Goal: Information Seeking & Learning: Learn about a topic

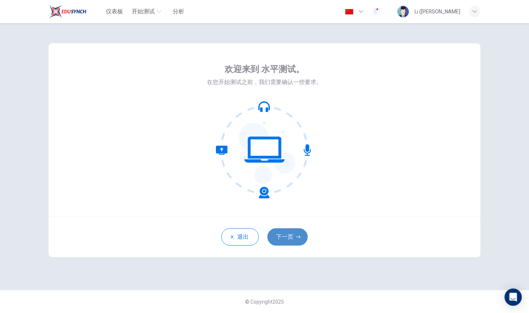
click at [296, 240] on button "下一页" at bounding box center [288, 236] width 40 height 17
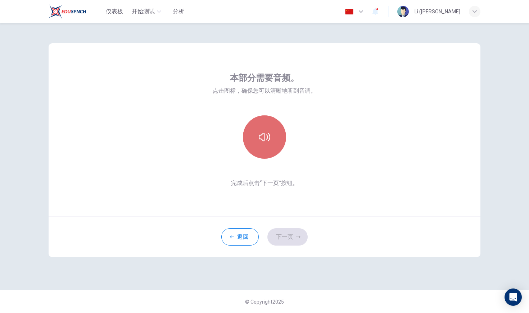
click at [267, 145] on button "button" at bounding box center [264, 136] width 43 height 43
click at [270, 149] on button "button" at bounding box center [264, 136] width 43 height 43
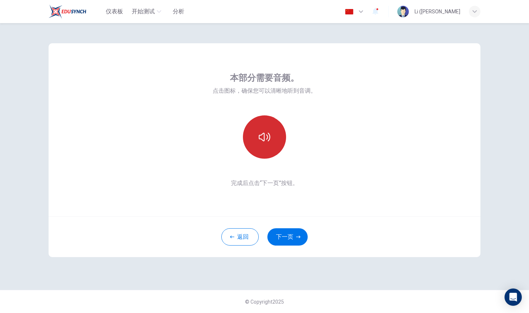
click at [271, 150] on button "button" at bounding box center [264, 136] width 43 height 43
click at [292, 236] on button "下一页" at bounding box center [288, 236] width 40 height 17
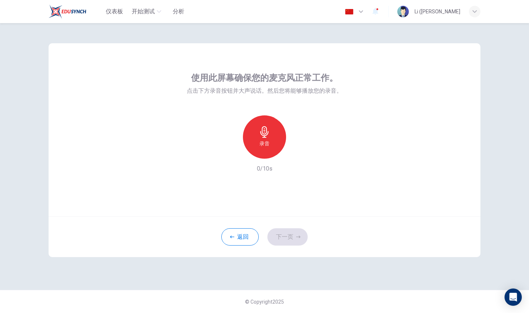
click at [269, 136] on icon "button" at bounding box center [265, 132] width 12 height 12
click at [295, 239] on button "下一页" at bounding box center [288, 236] width 40 height 17
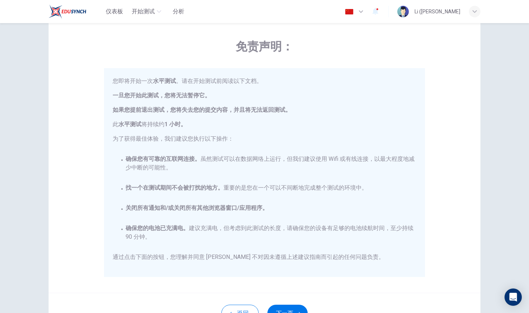
scroll to position [26, 0]
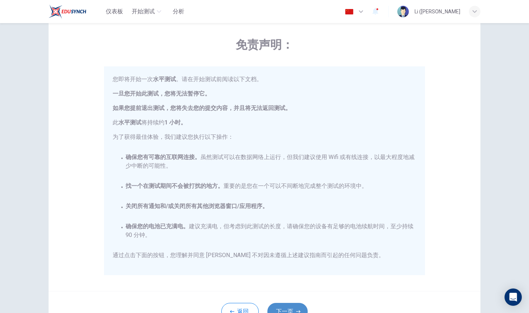
click at [301, 306] on button "下一页" at bounding box center [288, 310] width 40 height 17
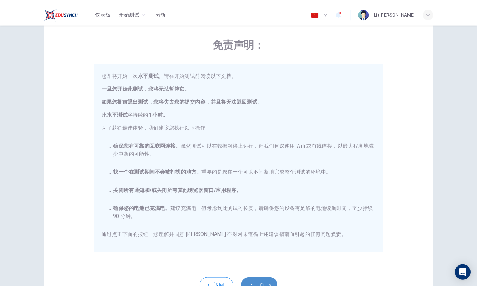
scroll to position [0, 0]
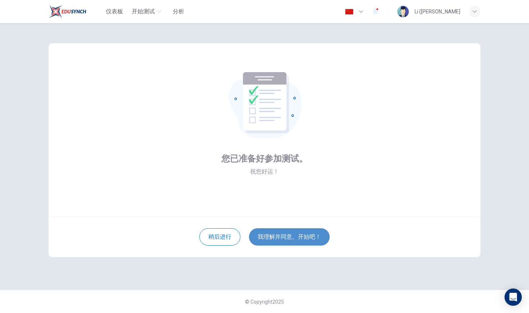
click at [295, 239] on button "我理解并同意。开始吧！" at bounding box center [289, 236] width 81 height 17
click at [297, 232] on button "我理解并同意。开始吧！" at bounding box center [289, 236] width 81 height 17
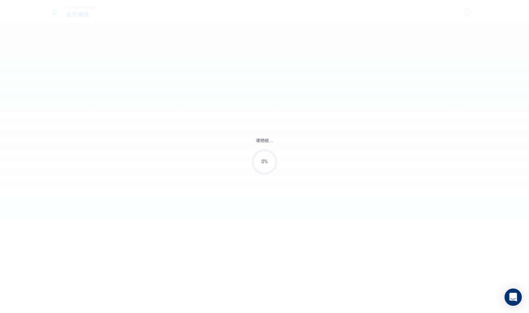
click at [297, 232] on div "请稍候... 0%" at bounding box center [264, 156] width 529 height 313
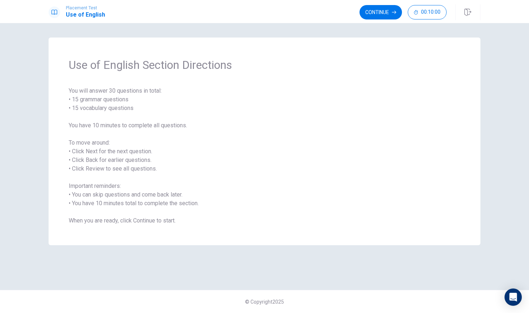
drag, startPoint x: 139, startPoint y: 121, endPoint x: 122, endPoint y: 116, distance: 17.7
click at [138, 120] on span "You will answer 30 questions in total: • 15 grammar questions • 15 vocabulary q…" at bounding box center [265, 155] width 392 height 138
click at [91, 97] on span "You will answer 30 questions in total: • 15 grammar questions • 15 vocabulary q…" at bounding box center [265, 155] width 392 height 138
click at [394, 10] on icon "button" at bounding box center [394, 12] width 4 height 4
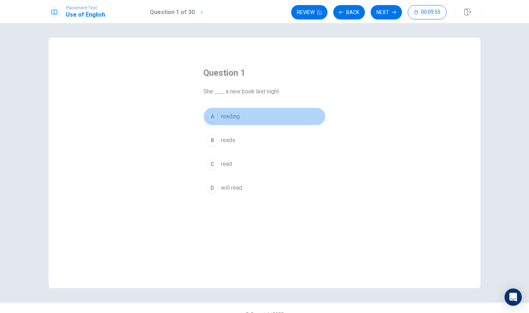
click at [216, 119] on button "A reading" at bounding box center [264, 116] width 122 height 18
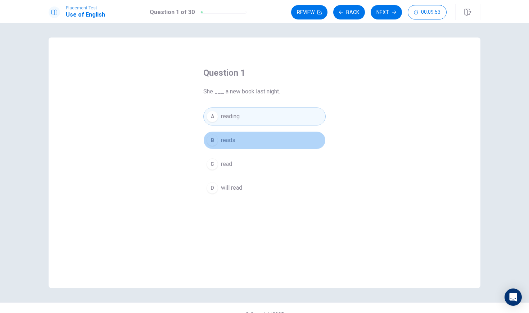
click at [213, 142] on div "B" at bounding box center [213, 140] width 12 height 12
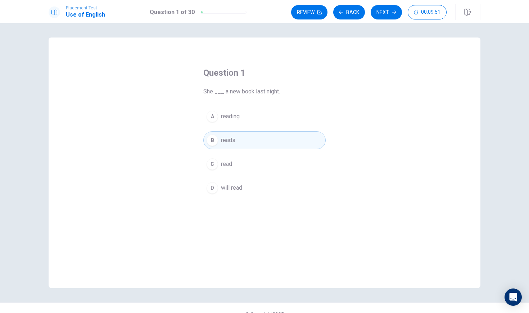
click at [212, 168] on div "C" at bounding box center [213, 164] width 12 height 12
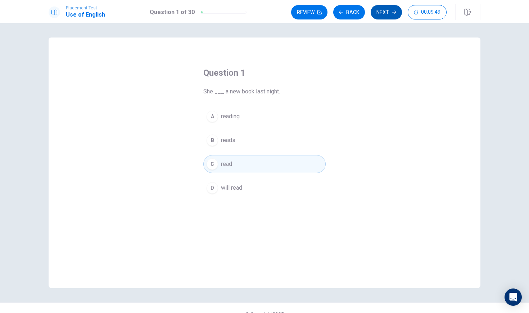
click at [380, 13] on button "Next" at bounding box center [386, 12] width 31 height 14
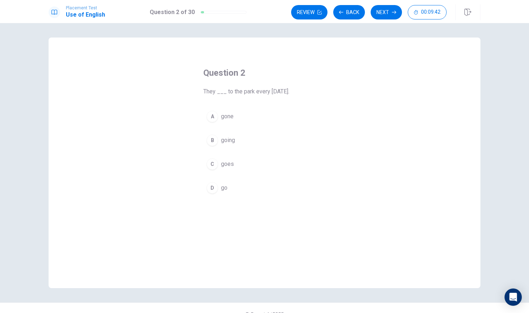
click at [215, 117] on div "A" at bounding box center [213, 117] width 12 height 12
click at [217, 178] on div "A gone B going C goes D go" at bounding box center [264, 151] width 122 height 89
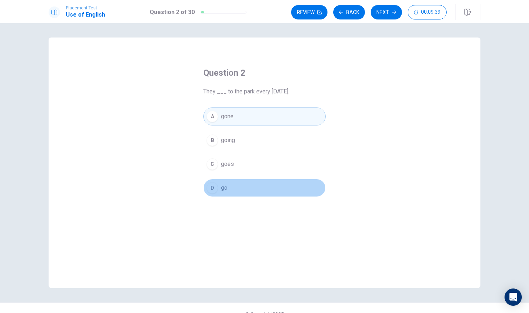
click at [207, 194] on button "D go" at bounding box center [264, 188] width 122 height 18
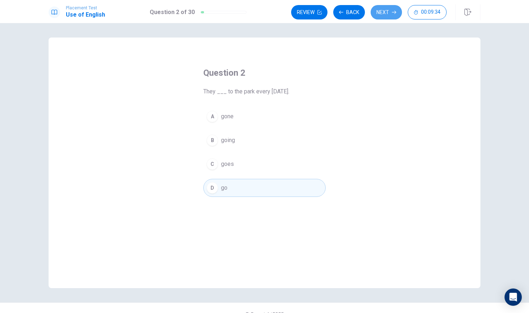
drag, startPoint x: 387, startPoint y: 7, endPoint x: 390, endPoint y: 10, distance: 4.4
click at [387, 9] on button "Next" at bounding box center [386, 12] width 31 height 14
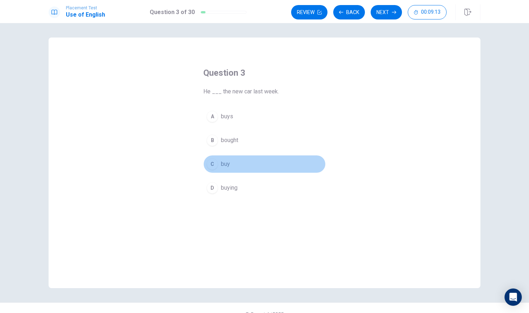
click at [210, 165] on div "C" at bounding box center [213, 164] width 12 height 12
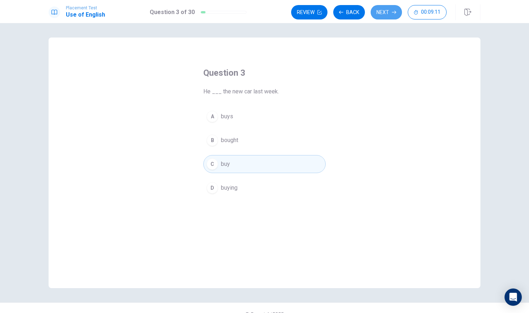
click at [390, 11] on button "Next" at bounding box center [386, 12] width 31 height 14
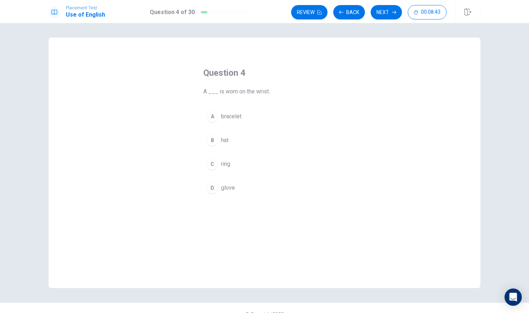
click at [213, 160] on div "C" at bounding box center [213, 164] width 12 height 12
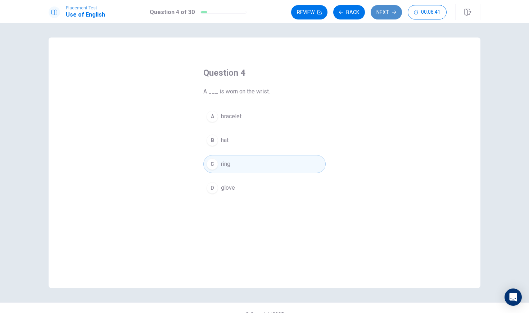
click at [386, 15] on button "Next" at bounding box center [386, 12] width 31 height 14
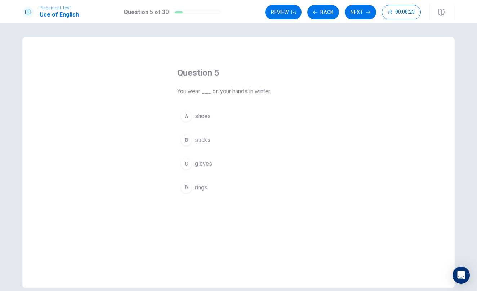
drag, startPoint x: 182, startPoint y: 162, endPoint x: 187, endPoint y: 158, distance: 5.9
click at [183, 161] on div "C" at bounding box center [186, 164] width 12 height 12
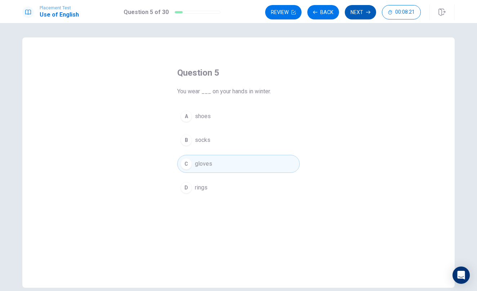
click at [358, 14] on button "Next" at bounding box center [360, 12] width 31 height 14
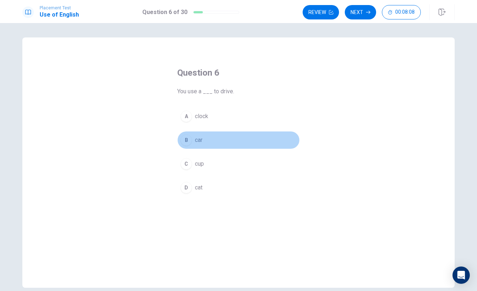
click at [187, 140] on div "B" at bounding box center [186, 140] width 12 height 12
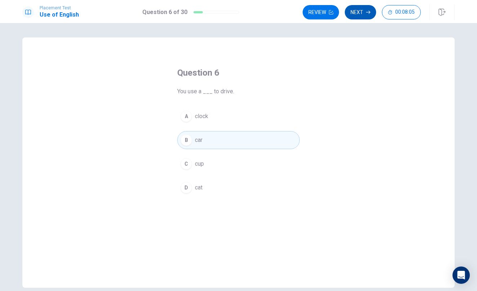
click at [368, 13] on icon "button" at bounding box center [368, 12] width 4 height 4
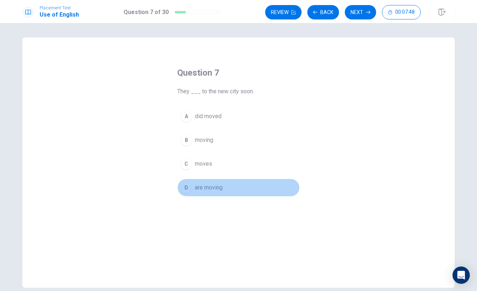
click at [187, 189] on div "D" at bounding box center [186, 188] width 12 height 12
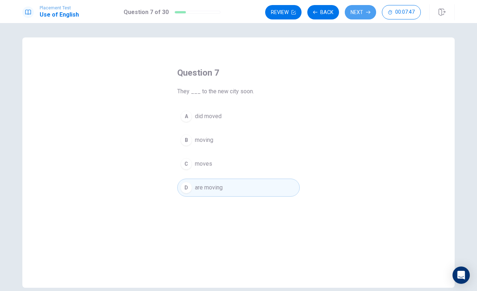
click at [356, 9] on button "Next" at bounding box center [360, 12] width 31 height 14
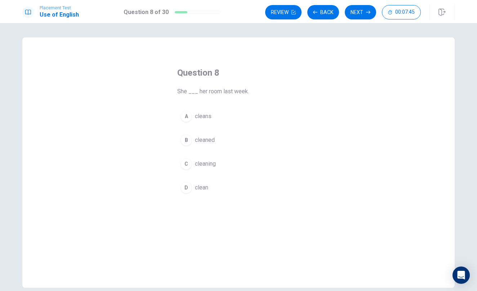
drag, startPoint x: 127, startPoint y: 102, endPoint x: 131, endPoint y: 103, distance: 4.5
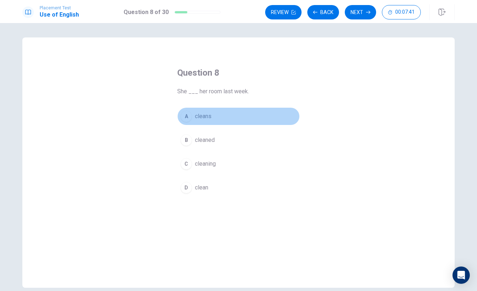
click at [188, 115] on div "A" at bounding box center [186, 117] width 12 height 12
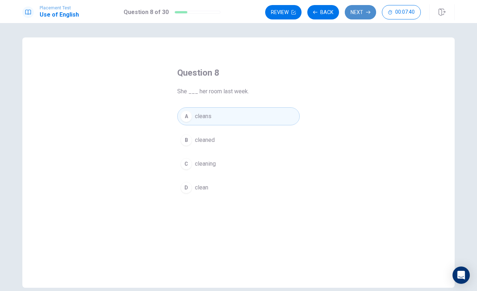
click at [350, 12] on button "Next" at bounding box center [360, 12] width 31 height 14
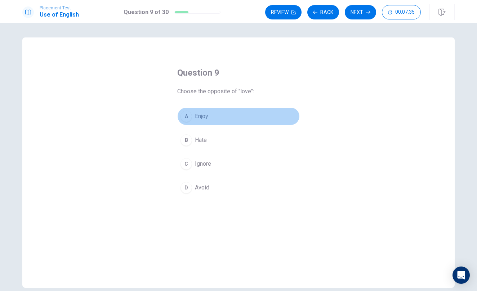
click at [184, 116] on div "A" at bounding box center [186, 117] width 12 height 12
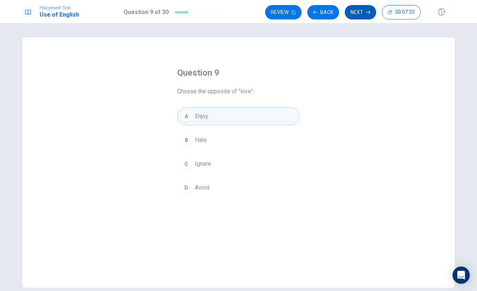
click at [360, 12] on button "Next" at bounding box center [360, 12] width 31 height 14
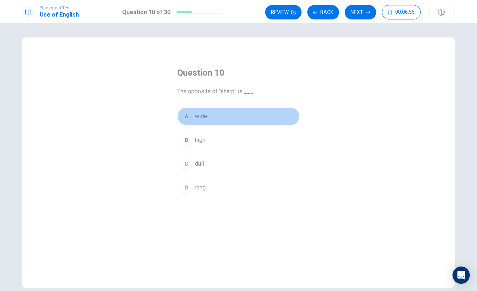
click at [187, 118] on div "A" at bounding box center [186, 117] width 12 height 12
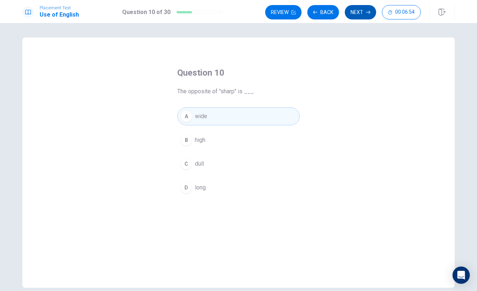
click at [372, 8] on button "Next" at bounding box center [360, 12] width 31 height 14
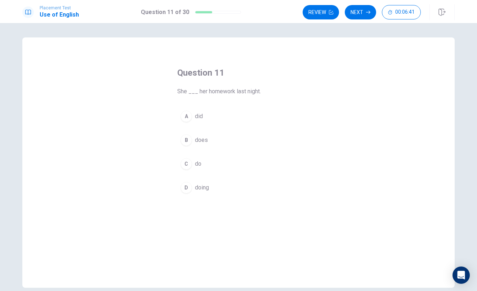
click at [182, 115] on div "A" at bounding box center [186, 117] width 12 height 12
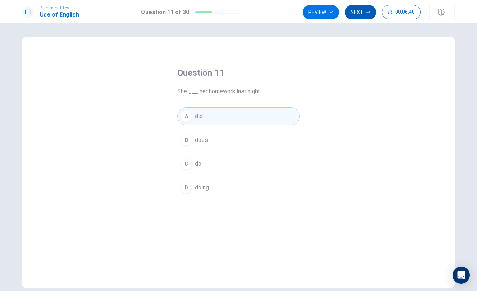
click at [357, 15] on button "Next" at bounding box center [360, 12] width 31 height 14
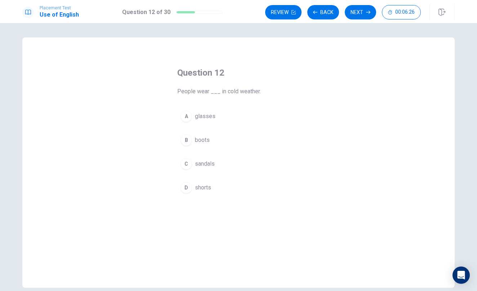
click at [184, 143] on div "B" at bounding box center [186, 140] width 12 height 12
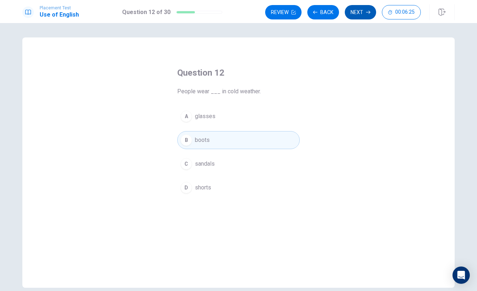
click at [364, 8] on button "Next" at bounding box center [360, 12] width 31 height 14
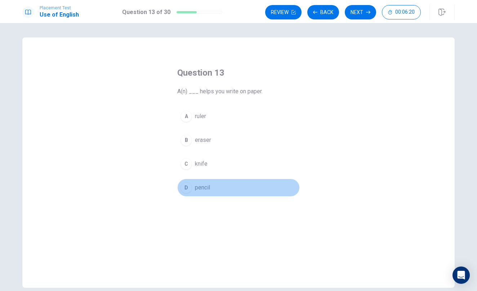
click at [202, 188] on span "pencil" at bounding box center [202, 187] width 15 height 9
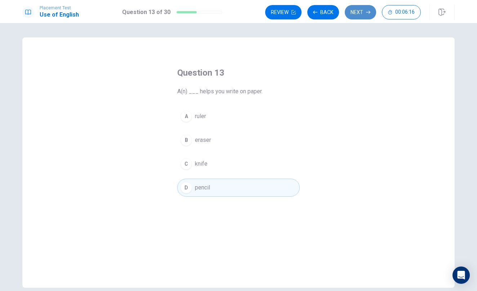
click at [367, 7] on button "Next" at bounding box center [360, 12] width 31 height 14
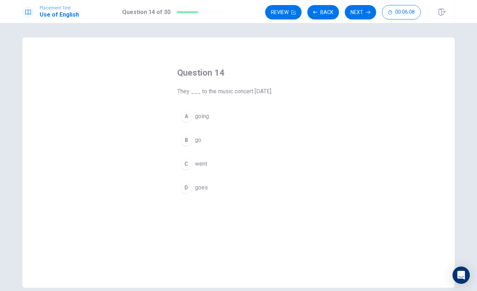
click at [189, 145] on button "B go" at bounding box center [238, 140] width 122 height 18
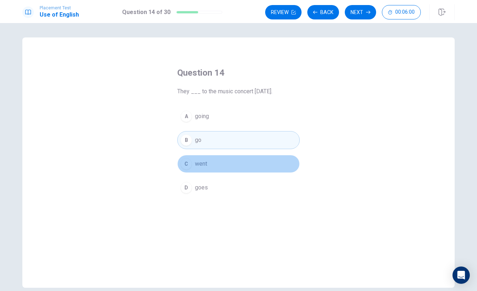
click at [201, 162] on span "went" at bounding box center [201, 164] width 12 height 9
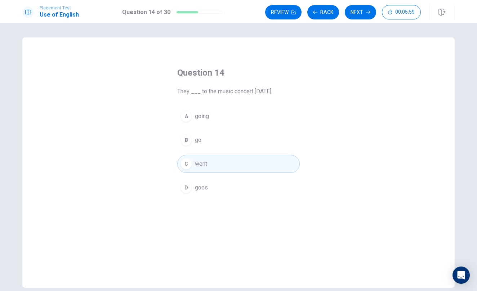
click at [360, 10] on button "Next" at bounding box center [360, 12] width 31 height 14
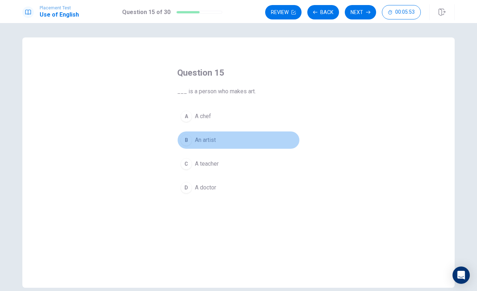
click at [201, 135] on button "B An artist" at bounding box center [238, 140] width 122 height 18
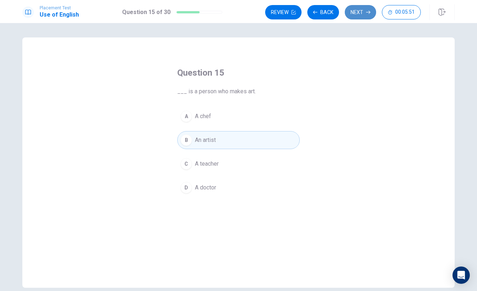
click at [360, 13] on button "Next" at bounding box center [360, 12] width 31 height 14
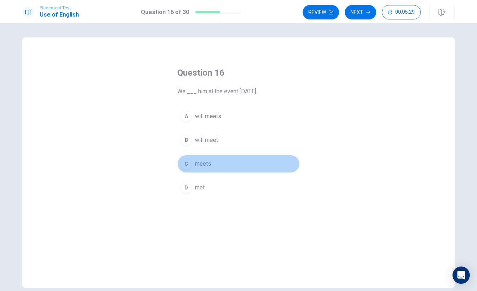
click at [185, 163] on div "C" at bounding box center [186, 164] width 12 height 12
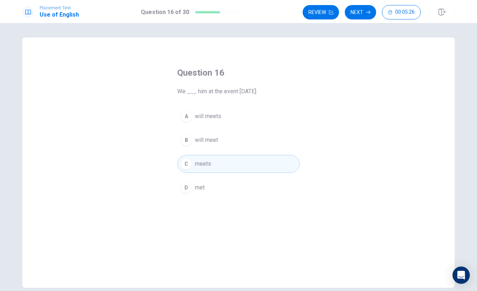
click at [182, 140] on div "B" at bounding box center [186, 140] width 12 height 12
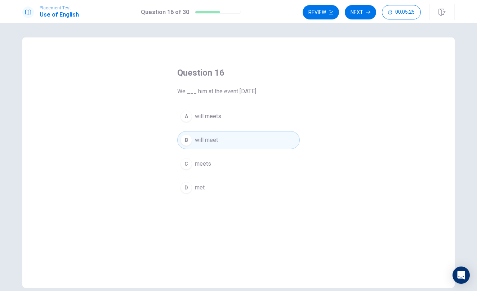
drag, startPoint x: 235, startPoint y: 97, endPoint x: 281, endPoint y: 91, distance: 46.8
click at [281, 91] on div "Question 16 We ___ him at the event [DATE]. A will meets B will meet C meets D …" at bounding box center [238, 131] width 151 height 153
click at [364, 14] on button "Next" at bounding box center [360, 12] width 31 height 14
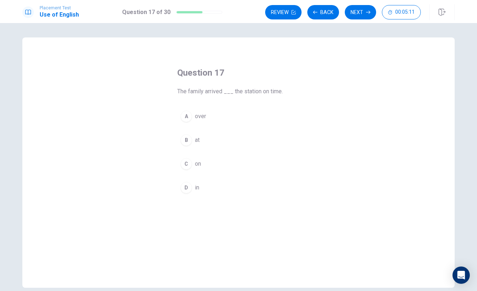
click at [186, 139] on div "B" at bounding box center [186, 140] width 12 height 12
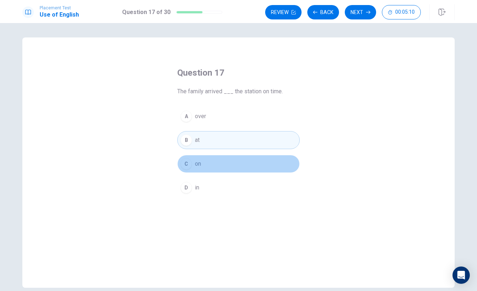
click at [192, 167] on button "C on" at bounding box center [238, 164] width 122 height 18
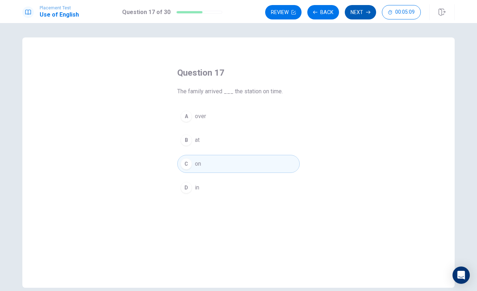
click at [361, 14] on button "Next" at bounding box center [360, 12] width 31 height 14
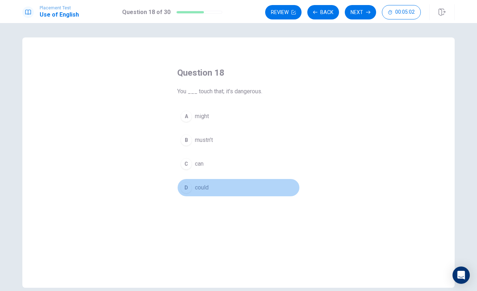
click at [201, 185] on span "could" at bounding box center [202, 187] width 14 height 9
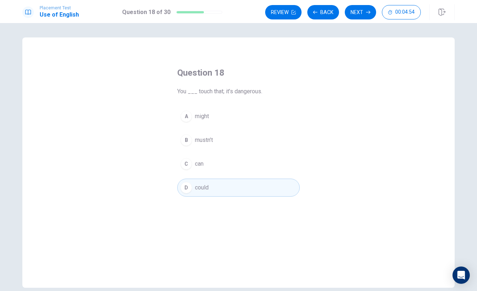
click at [208, 144] on button "B mustn’t" at bounding box center [238, 140] width 122 height 18
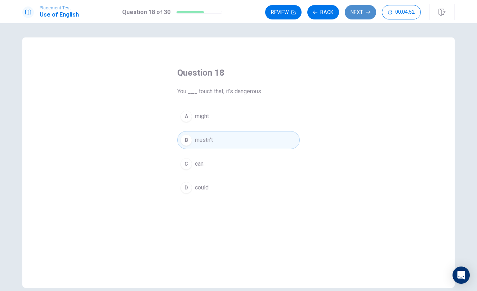
click at [363, 17] on button "Next" at bounding box center [360, 12] width 31 height 14
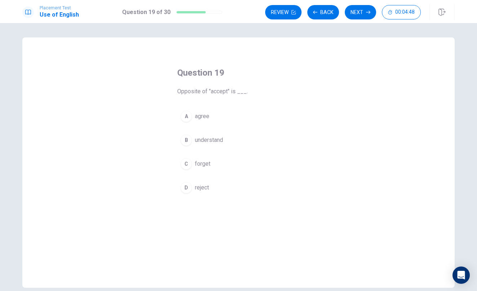
click at [195, 117] on span "agree" at bounding box center [202, 116] width 14 height 9
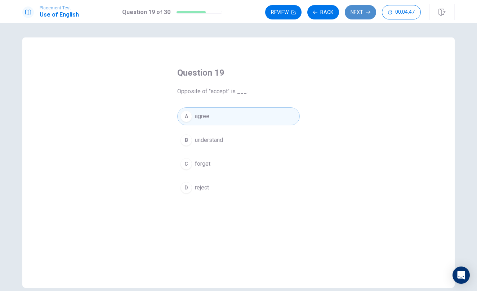
click at [368, 13] on icon "button" at bounding box center [368, 12] width 4 height 4
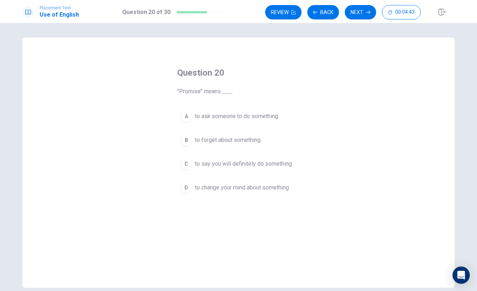
click at [191, 114] on button "A to ask someone to do something" at bounding box center [238, 116] width 122 height 18
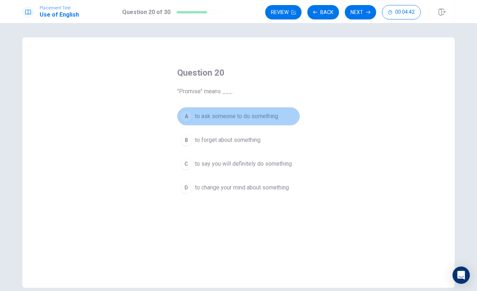
click at [188, 115] on div "A" at bounding box center [186, 117] width 12 height 12
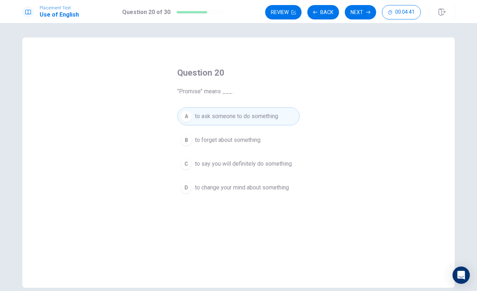
click at [188, 116] on div "A" at bounding box center [186, 117] width 12 height 12
click at [188, 115] on div "A" at bounding box center [186, 117] width 12 height 12
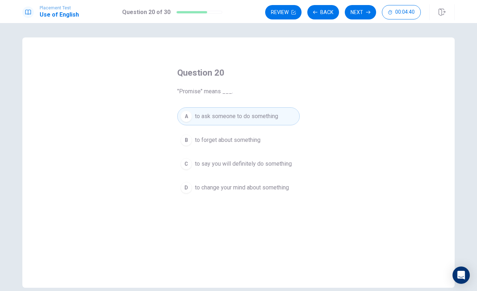
click at [188, 115] on div "A" at bounding box center [186, 117] width 12 height 12
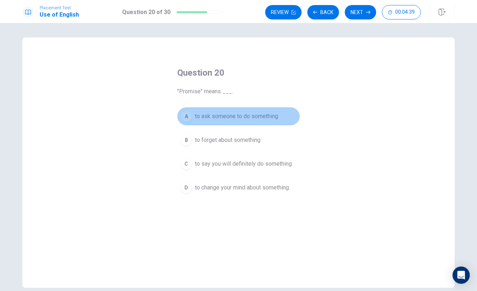
click at [188, 115] on div "A" at bounding box center [186, 117] width 12 height 12
click at [189, 114] on div "A" at bounding box center [186, 117] width 12 height 12
click at [189, 113] on div "A" at bounding box center [186, 117] width 12 height 12
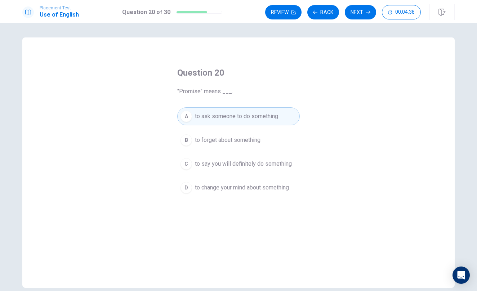
click at [189, 113] on div "A" at bounding box center [186, 117] width 12 height 12
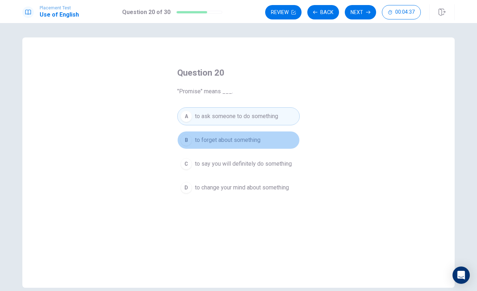
click at [187, 138] on div "B" at bounding box center [186, 140] width 12 height 12
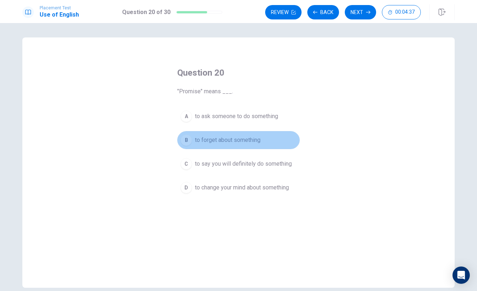
click at [187, 138] on div "B" at bounding box center [186, 140] width 12 height 12
click at [186, 139] on div "B" at bounding box center [186, 140] width 12 height 12
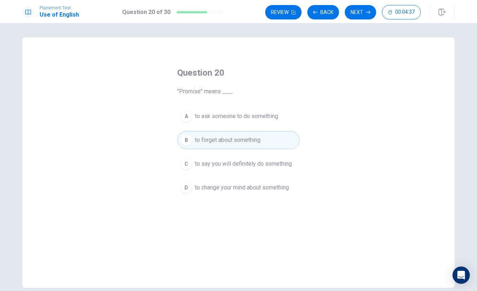
click at [186, 140] on div "B" at bounding box center [186, 140] width 12 height 12
click at [187, 141] on div "B" at bounding box center [186, 140] width 12 height 12
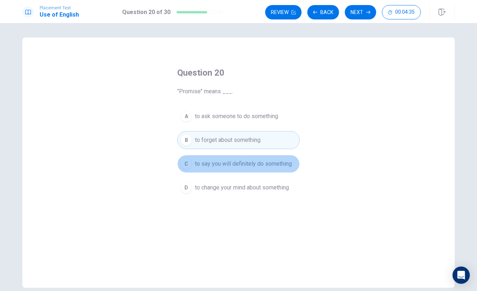
click at [185, 161] on div "C" at bounding box center [186, 164] width 12 height 12
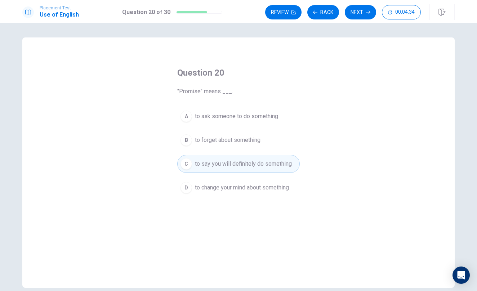
click at [189, 189] on div "D" at bounding box center [186, 188] width 12 height 12
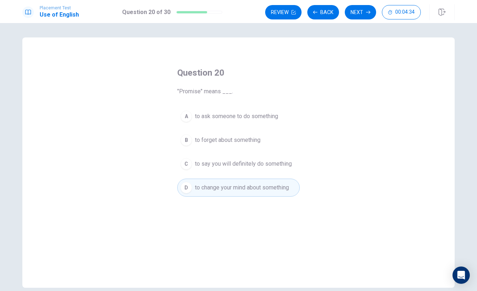
click at [189, 189] on div "D" at bounding box center [186, 188] width 12 height 12
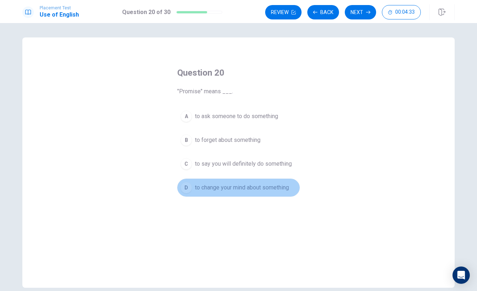
click at [189, 189] on div "D" at bounding box center [186, 188] width 12 height 12
click at [181, 182] on button "D to change your mind about something" at bounding box center [238, 188] width 122 height 18
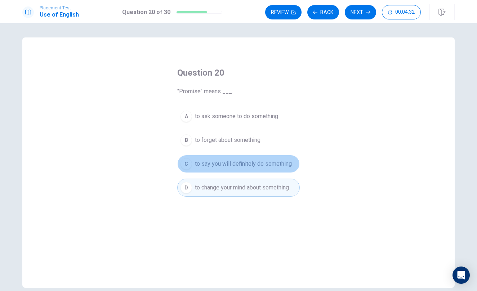
click at [198, 169] on button "C to say you will definitely do something" at bounding box center [238, 164] width 122 height 18
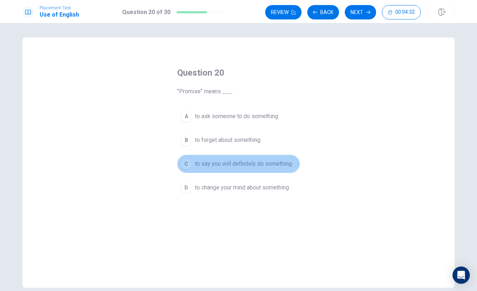
click at [198, 169] on button "C to say you will definitely do something" at bounding box center [238, 164] width 122 height 18
click at [187, 167] on div "C" at bounding box center [186, 164] width 12 height 12
click at [187, 166] on div "C" at bounding box center [186, 164] width 12 height 12
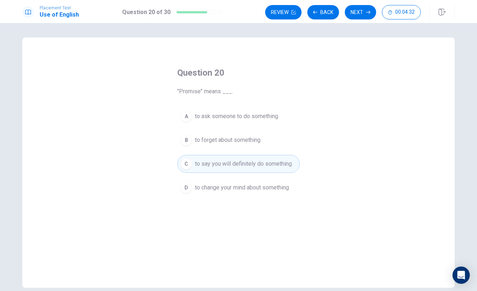
click at [184, 163] on div "C" at bounding box center [186, 164] width 12 height 12
click at [184, 162] on div "C" at bounding box center [186, 164] width 12 height 12
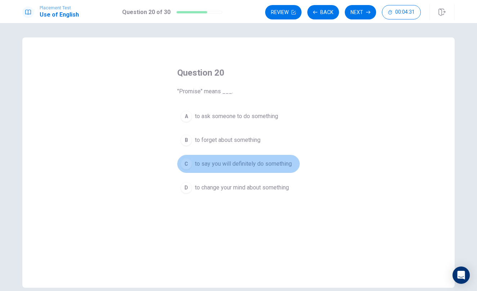
click at [184, 162] on div "C" at bounding box center [186, 164] width 12 height 12
drag, startPoint x: 184, startPoint y: 162, endPoint x: 221, endPoint y: 170, distance: 37.9
click at [220, 170] on button "C to say you will definitely do something" at bounding box center [238, 164] width 122 height 18
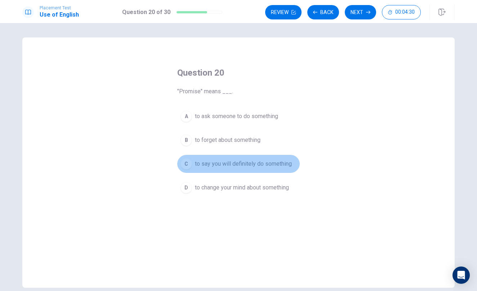
click at [223, 169] on button "C to say you will definitely do something" at bounding box center [238, 164] width 122 height 18
click at [223, 168] on span "to say you will definitely do something" at bounding box center [243, 164] width 97 height 9
click at [223, 167] on span "to say you will definitely do something" at bounding box center [243, 164] width 97 height 9
click at [224, 167] on span "to say you will definitely do something" at bounding box center [243, 164] width 97 height 9
click at [225, 165] on span "to say you will definitely do something" at bounding box center [243, 164] width 97 height 9
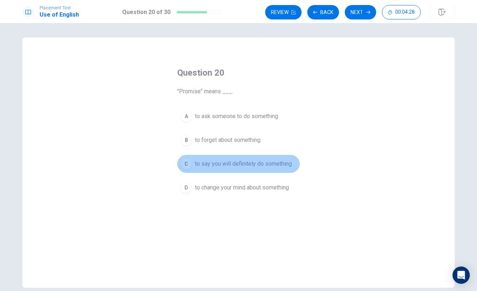
click at [266, 167] on span "to say you will definitely do something" at bounding box center [243, 164] width 97 height 9
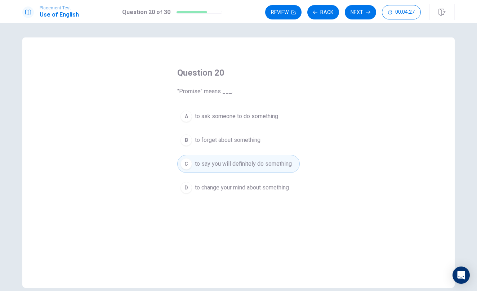
click at [280, 155] on button "C to say you will definitely do something" at bounding box center [238, 164] width 122 height 18
click at [217, 154] on div "A to ask someone to do something B to forget about something C to say you will …" at bounding box center [238, 151] width 122 height 89
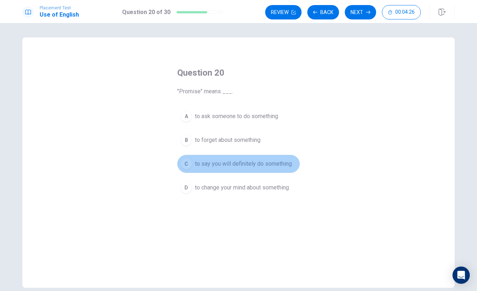
click at [217, 158] on button "C to say you will definitely do something" at bounding box center [238, 164] width 122 height 18
click at [216, 162] on span "to say you will definitely do something" at bounding box center [243, 164] width 97 height 9
click at [217, 162] on span "to say you will definitely do something" at bounding box center [243, 164] width 97 height 9
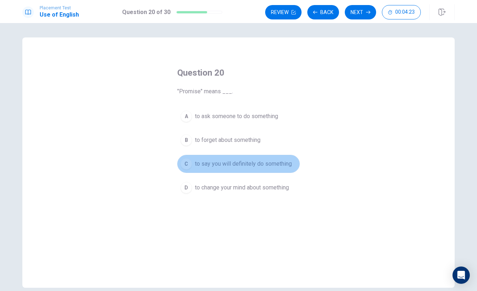
click at [217, 162] on span "to say you will definitely do something" at bounding box center [243, 164] width 97 height 9
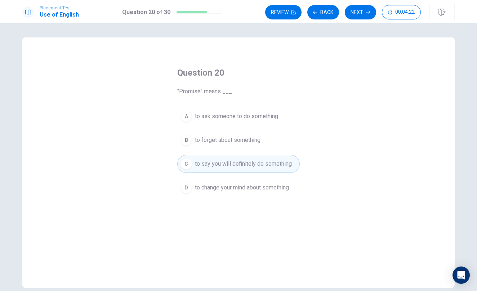
click at [183, 159] on div "C" at bounding box center [186, 164] width 12 height 12
click at [183, 158] on div "C" at bounding box center [186, 164] width 12 height 12
drag, startPoint x: 183, startPoint y: 158, endPoint x: 236, endPoint y: 187, distance: 60.4
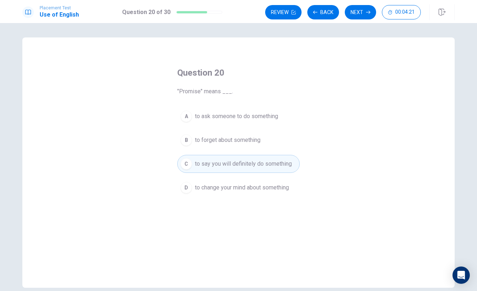
click at [183, 158] on div "C" at bounding box center [186, 164] width 12 height 12
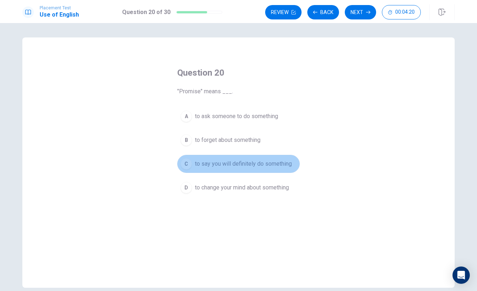
click at [294, 161] on button "C to say you will definitely do something" at bounding box center [238, 164] width 122 height 18
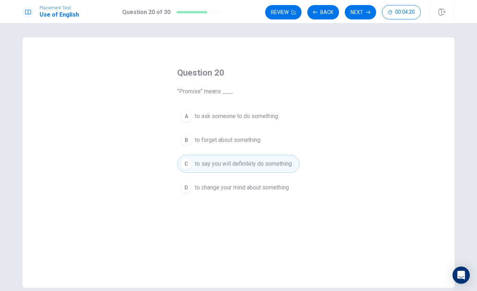
click at [293, 161] on button "C to say you will definitely do something" at bounding box center [238, 164] width 122 height 18
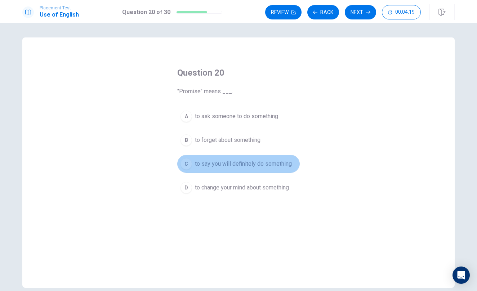
click at [293, 161] on button "C to say you will definitely do something" at bounding box center [238, 164] width 122 height 18
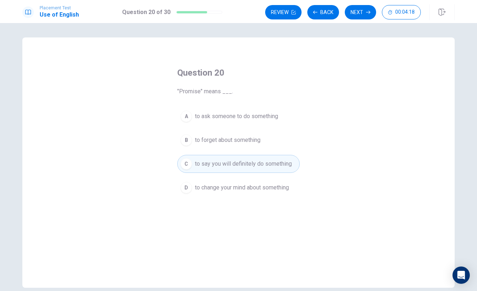
click at [292, 161] on button "C to say you will definitely do something" at bounding box center [238, 164] width 122 height 18
click at [230, 157] on button "C to say you will definitely do something" at bounding box center [238, 164] width 122 height 18
click at [230, 156] on button "C to say you will definitely do something" at bounding box center [238, 164] width 122 height 18
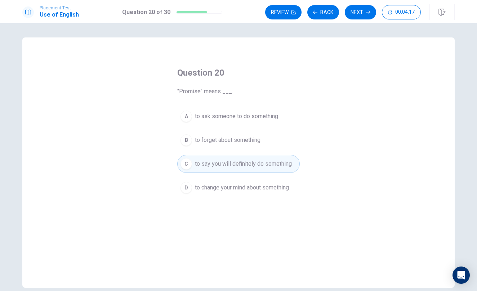
click at [230, 156] on button "C to say you will definitely do something" at bounding box center [238, 164] width 122 height 18
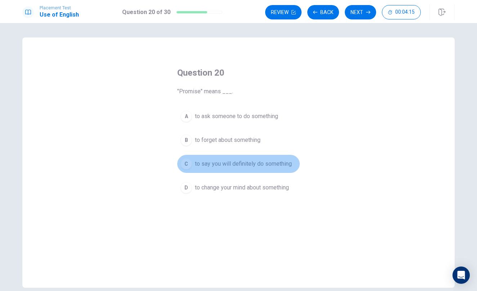
click at [230, 162] on span "to say you will definitely do something" at bounding box center [243, 164] width 97 height 9
click at [231, 162] on span "to say you will definitely do something" at bounding box center [243, 164] width 97 height 9
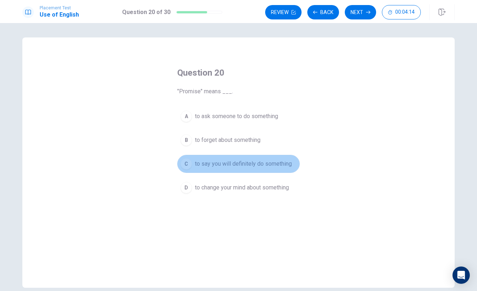
click at [231, 162] on span "to say you will definitely do something" at bounding box center [243, 164] width 97 height 9
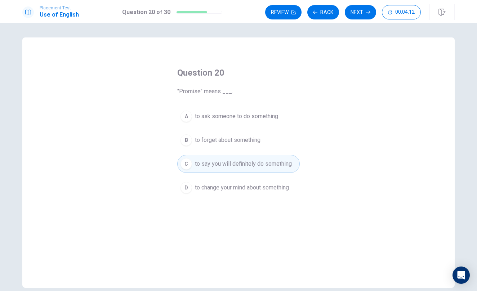
click at [280, 156] on button "C to say you will definitely do something" at bounding box center [238, 164] width 122 height 18
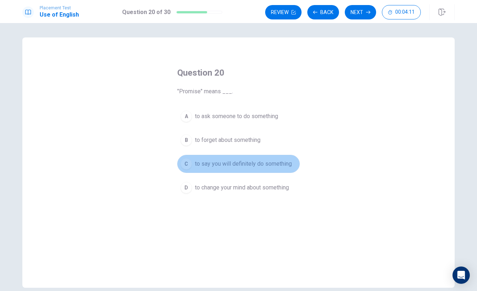
click at [204, 160] on span "to say you will definitely do something" at bounding box center [243, 164] width 97 height 9
click at [200, 167] on span "to say you will definitely do something" at bounding box center [243, 164] width 97 height 9
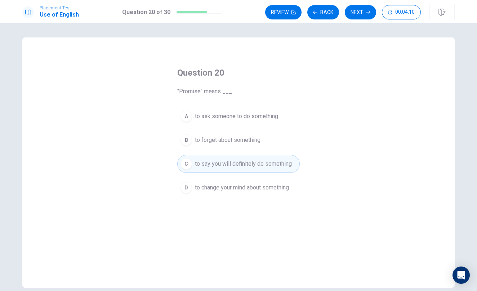
click at [200, 168] on span "to say you will definitely do something" at bounding box center [243, 164] width 97 height 9
click at [245, 175] on div "A to ask someone to do something B to forget about something C to say you will …" at bounding box center [238, 151] width 122 height 89
click at [244, 171] on button "C to say you will definitely do something" at bounding box center [238, 164] width 122 height 18
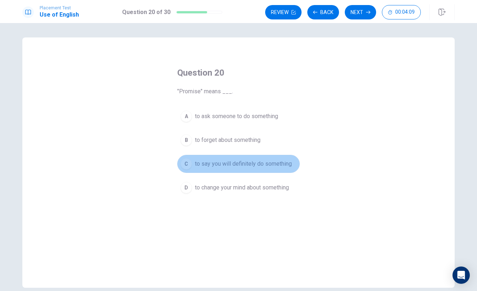
click at [211, 162] on span "to say you will definitely do something" at bounding box center [243, 164] width 97 height 9
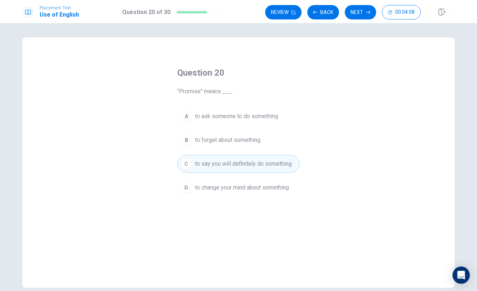
click at [220, 159] on button "C to say you will definitely do something" at bounding box center [238, 164] width 122 height 18
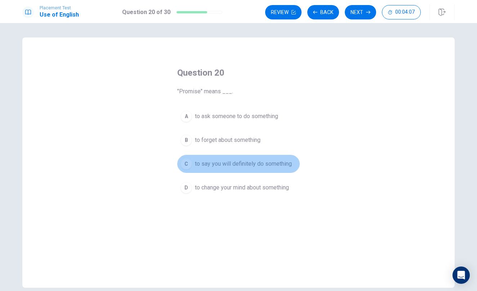
click at [260, 172] on button "C to say you will definitely do something" at bounding box center [238, 164] width 122 height 18
click at [270, 163] on span "to say you will definitely do something" at bounding box center [243, 164] width 97 height 9
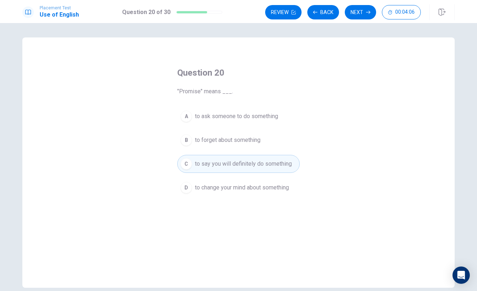
click at [272, 171] on button "C to say you will definitely do something" at bounding box center [238, 164] width 122 height 18
click at [261, 167] on span "to say you will definitely do something" at bounding box center [243, 164] width 97 height 9
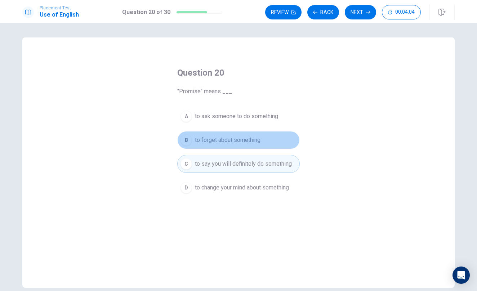
click at [187, 138] on div "B" at bounding box center [186, 140] width 12 height 12
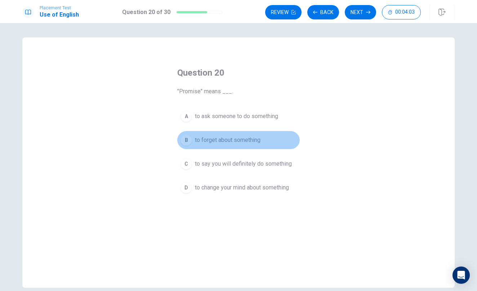
click at [195, 141] on span "to forget about something" at bounding box center [228, 140] width 66 height 9
drag, startPoint x: 194, startPoint y: 141, endPoint x: 276, endPoint y: 145, distance: 82.2
click at [276, 145] on button "B to forget about something" at bounding box center [238, 140] width 122 height 18
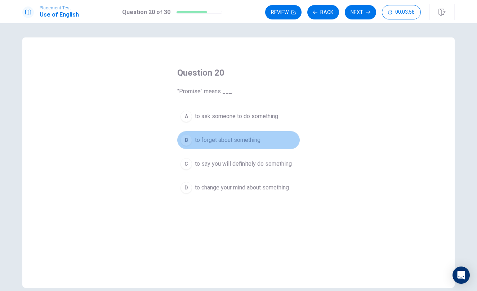
drag, startPoint x: 276, startPoint y: 145, endPoint x: 203, endPoint y: 139, distance: 73.7
click at [203, 139] on button "B to forget about something" at bounding box center [238, 140] width 122 height 18
click at [204, 140] on span "to forget about something" at bounding box center [228, 140] width 66 height 9
click at [203, 140] on span "to forget about something" at bounding box center [228, 140] width 66 height 9
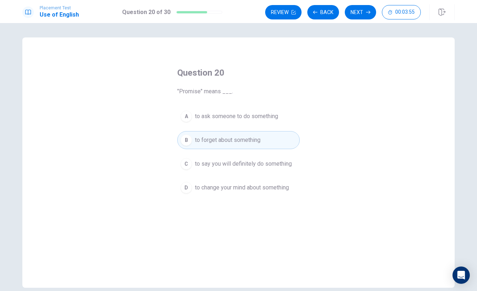
click at [203, 140] on span "to forget about something" at bounding box center [228, 140] width 66 height 9
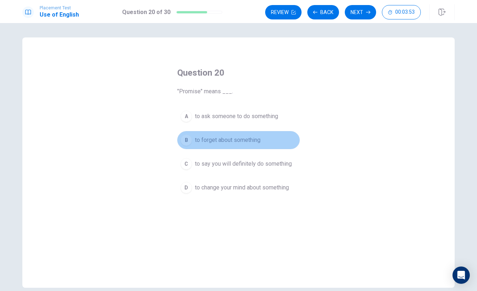
click at [203, 140] on span "to forget about something" at bounding box center [228, 140] width 66 height 9
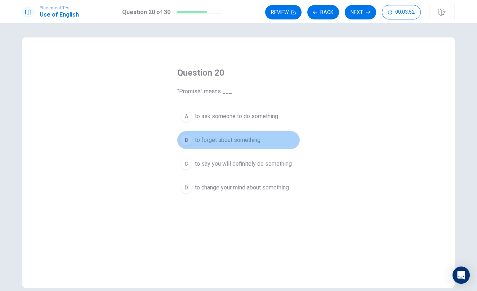
click at [203, 140] on span "to forget about something" at bounding box center [228, 140] width 66 height 9
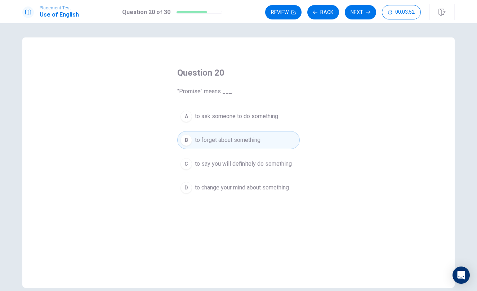
click at [203, 140] on span "to forget about something" at bounding box center [228, 140] width 66 height 9
drag, startPoint x: 203, startPoint y: 140, endPoint x: 208, endPoint y: 115, distance: 26.1
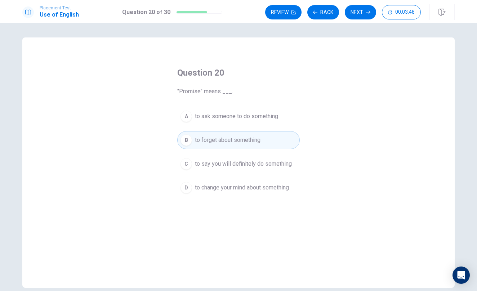
click at [208, 115] on div "A to ask someone to do something B to forget about something C to say you will …" at bounding box center [238, 151] width 122 height 89
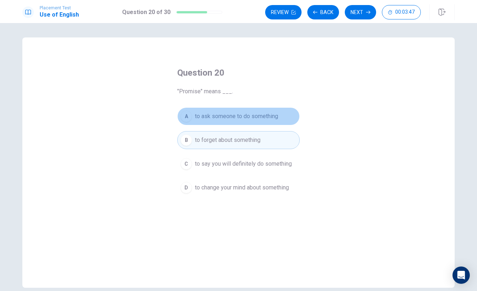
drag, startPoint x: 208, startPoint y: 115, endPoint x: 207, endPoint y: 118, distance: 3.7
click at [207, 118] on span "to ask someone to do something" at bounding box center [236, 116] width 83 height 9
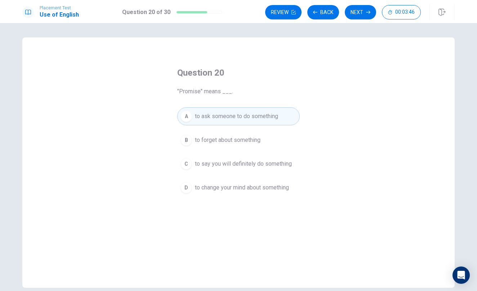
click at [210, 156] on div "A to ask someone to do something B to forget about something C to say you will …" at bounding box center [238, 151] width 122 height 89
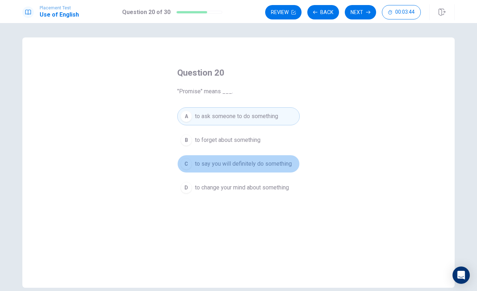
drag, startPoint x: 212, startPoint y: 159, endPoint x: 217, endPoint y: 164, distance: 7.1
click at [217, 164] on button "C to say you will definitely do something" at bounding box center [238, 164] width 122 height 18
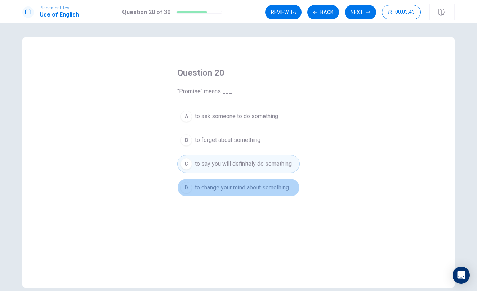
click at [226, 185] on span "to change your mind about something" at bounding box center [242, 187] width 94 height 9
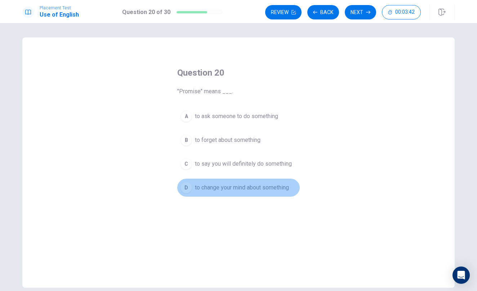
click at [226, 185] on span "to change your mind about something" at bounding box center [242, 187] width 94 height 9
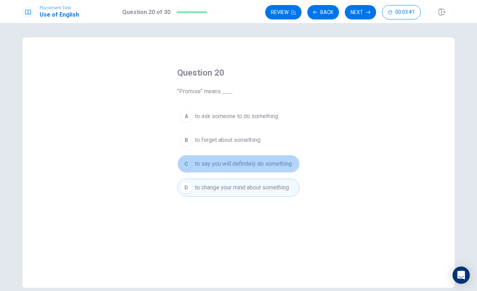
click at [235, 166] on span "to say you will definitely do something" at bounding box center [243, 164] width 97 height 9
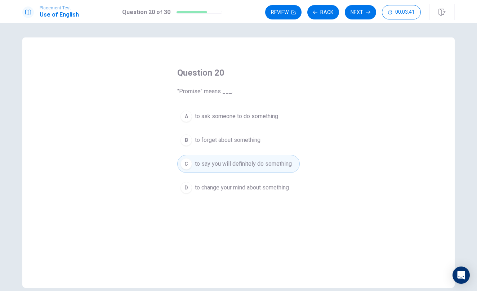
click at [236, 164] on span "to say you will definitely do something" at bounding box center [243, 164] width 97 height 9
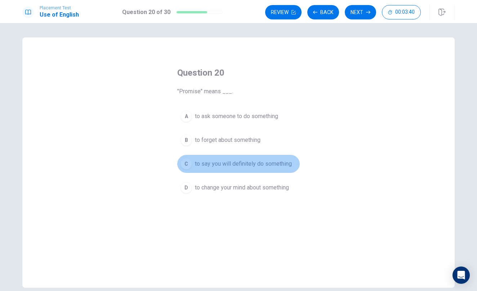
drag, startPoint x: 202, startPoint y: 159, endPoint x: 185, endPoint y: 159, distance: 16.9
click at [197, 160] on button "C to say you will definitely do something" at bounding box center [238, 164] width 122 height 18
click at [180, 159] on button "C to say you will definitely do something" at bounding box center [238, 164] width 122 height 18
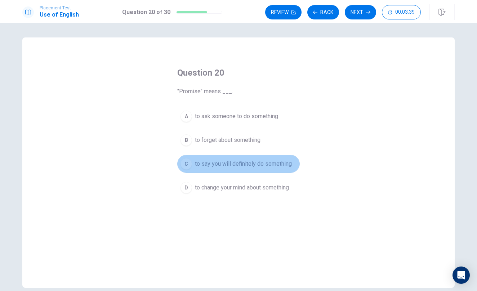
click at [180, 158] on button "C to say you will definitely do something" at bounding box center [238, 164] width 122 height 18
click at [179, 158] on button "C to say you will definitely do something" at bounding box center [238, 164] width 122 height 18
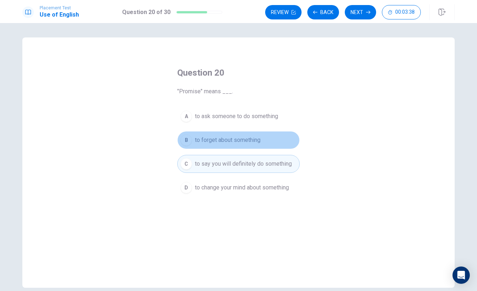
click at [180, 137] on div "B" at bounding box center [186, 140] width 12 height 12
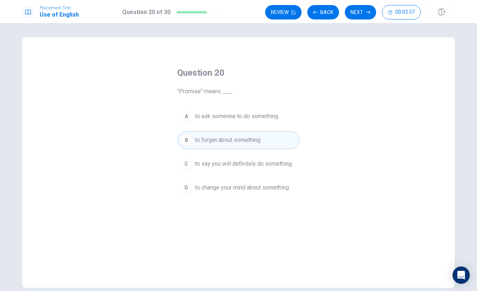
click at [177, 138] on div "A to ask someone to do something B to forget about something C to say you will …" at bounding box center [238, 151] width 122 height 89
click at [175, 139] on div "Question 20 "Promise" means ___. A to ask someone to do something B to forget a…" at bounding box center [238, 131] width 151 height 153
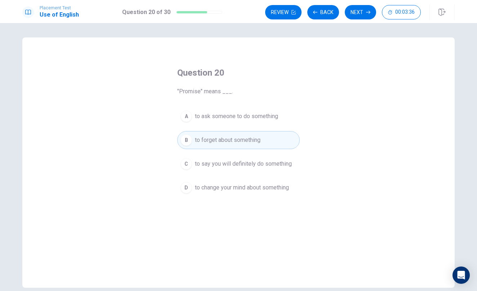
click at [175, 139] on div "Question 20 "Promise" means ___. A to ask someone to do something B to forget a…" at bounding box center [238, 131] width 151 height 153
click at [177, 139] on button "B to forget about something" at bounding box center [238, 140] width 122 height 18
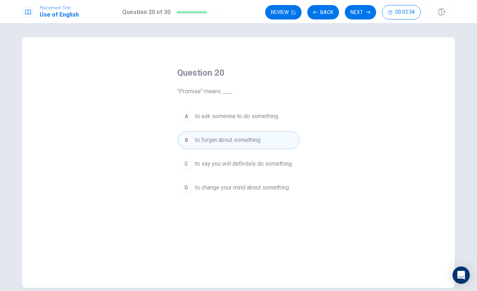
click at [177, 139] on button "B to forget about something" at bounding box center [238, 140] width 122 height 18
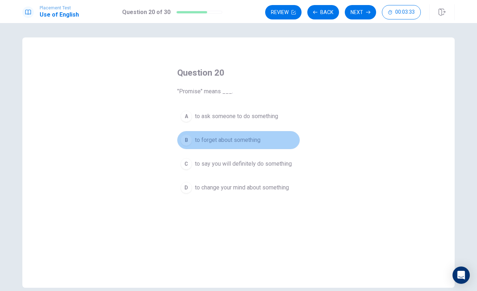
click at [177, 139] on button "B to forget about something" at bounding box center [238, 140] width 122 height 18
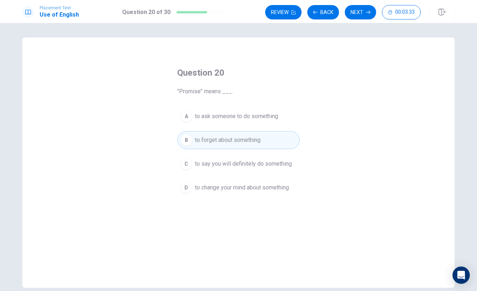
click at [177, 139] on button "B to forget about something" at bounding box center [238, 140] width 122 height 18
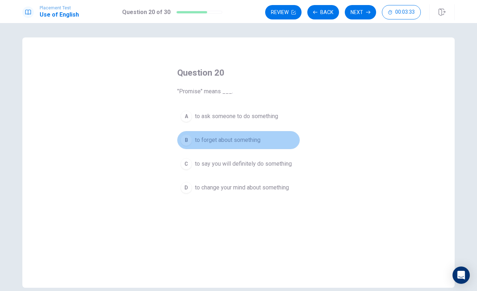
click at [177, 139] on button "B to forget about something" at bounding box center [238, 140] width 122 height 18
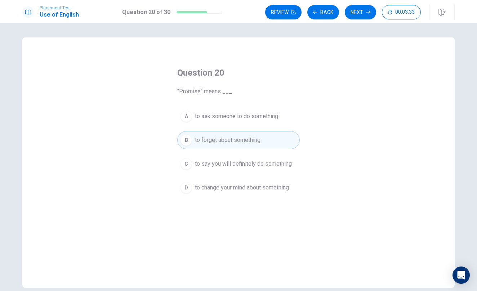
click at [177, 139] on button "B to forget about something" at bounding box center [238, 140] width 122 height 18
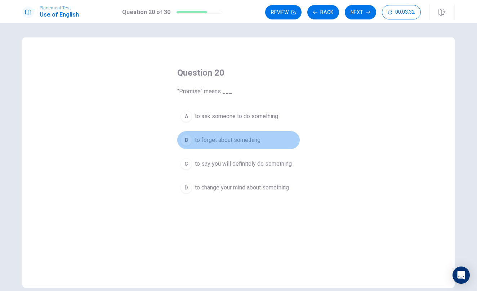
click at [177, 139] on button "B to forget about something" at bounding box center [238, 140] width 122 height 18
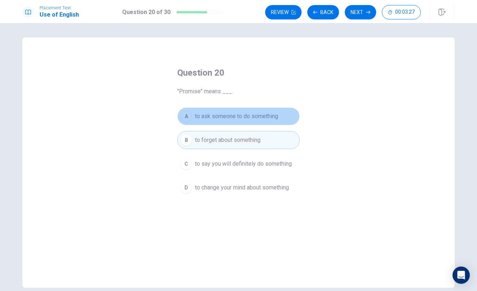
click at [178, 117] on button "A to ask someone to do something" at bounding box center [238, 116] width 122 height 18
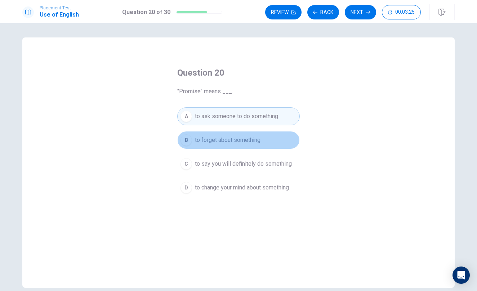
click at [203, 146] on button "B to forget about something" at bounding box center [238, 140] width 122 height 18
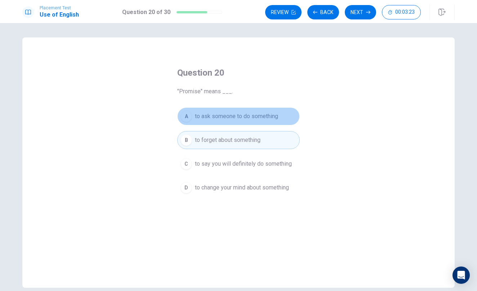
drag, startPoint x: 257, startPoint y: 118, endPoint x: 261, endPoint y: 112, distance: 7.1
click at [258, 117] on span "to ask someone to do something" at bounding box center [236, 116] width 83 height 9
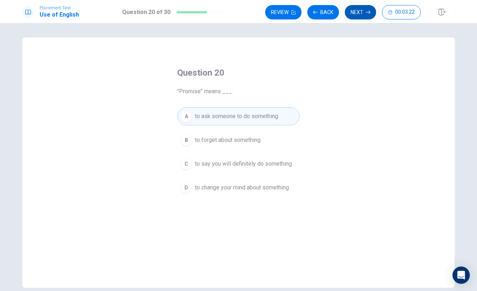
click at [349, 18] on button "Next" at bounding box center [360, 12] width 31 height 14
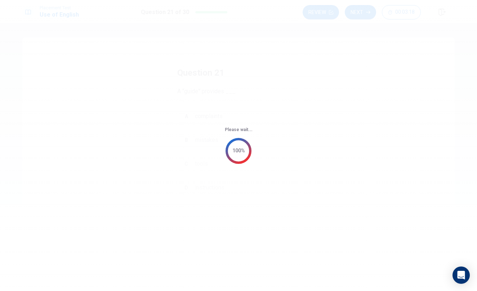
click at [259, 107] on div "Please wait... 100%" at bounding box center [238, 145] width 477 height 291
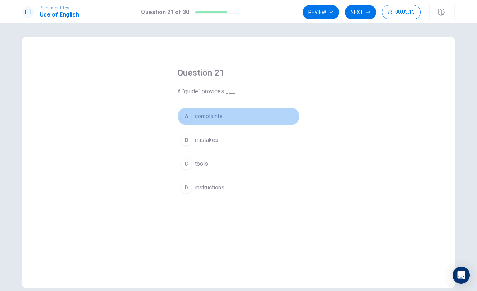
drag, startPoint x: 203, startPoint y: 119, endPoint x: 207, endPoint y: 126, distance: 7.9
click at [207, 125] on div "A complaints B mistakes C tools D instructions" at bounding box center [238, 151] width 122 height 89
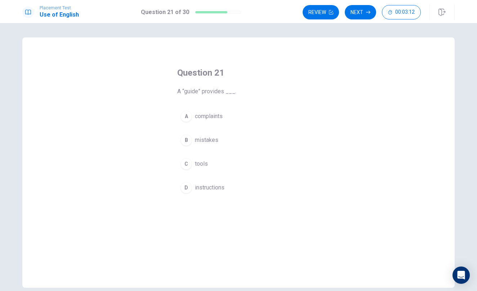
click at [206, 138] on button "B mistakes" at bounding box center [238, 140] width 122 height 18
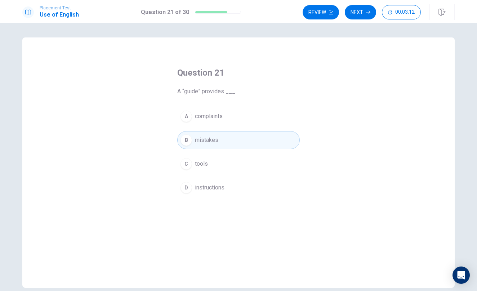
click at [211, 120] on button "A complaints" at bounding box center [238, 116] width 122 height 18
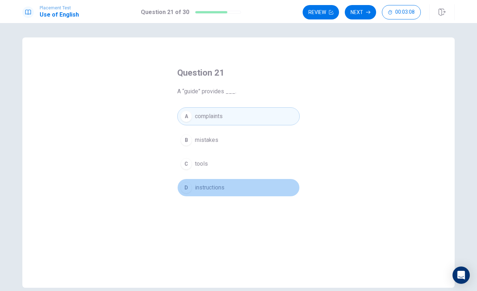
click at [203, 181] on button "D instructions" at bounding box center [238, 188] width 122 height 18
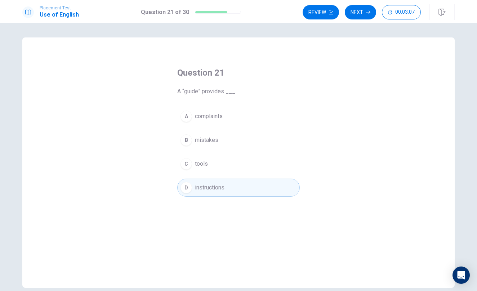
click at [208, 174] on div "A complaints B mistakes C tools D instructions" at bounding box center [238, 151] width 122 height 89
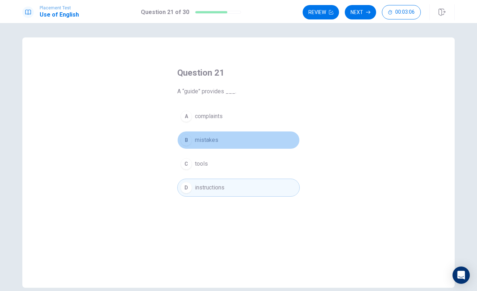
click at [211, 137] on span "mistakes" at bounding box center [206, 140] width 23 height 9
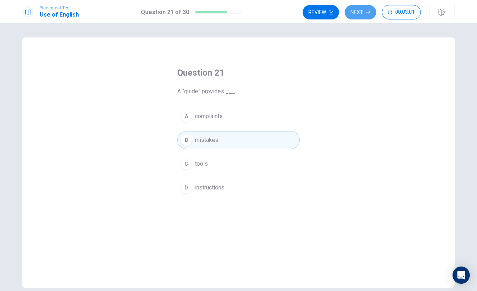
click at [363, 10] on button "Next" at bounding box center [360, 12] width 31 height 14
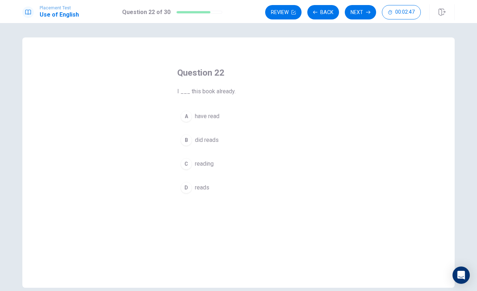
click at [209, 187] on button "D reads" at bounding box center [238, 188] width 122 height 18
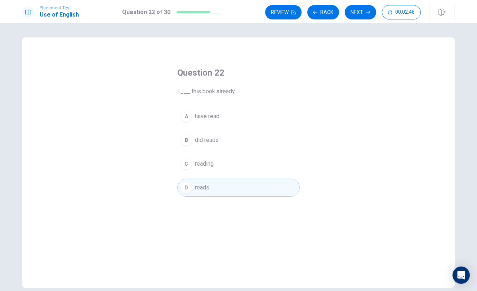
click at [375, 7] on div "Review Back Next 00:02:46" at bounding box center [343, 12] width 156 height 14
click at [371, 12] on button "Next" at bounding box center [360, 12] width 31 height 14
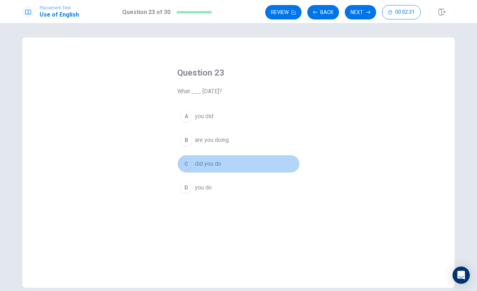
click at [203, 163] on span "did you do" at bounding box center [208, 164] width 26 height 9
drag, startPoint x: 203, startPoint y: 163, endPoint x: 228, endPoint y: 167, distance: 24.8
click at [220, 166] on button "C did you do" at bounding box center [238, 164] width 122 height 18
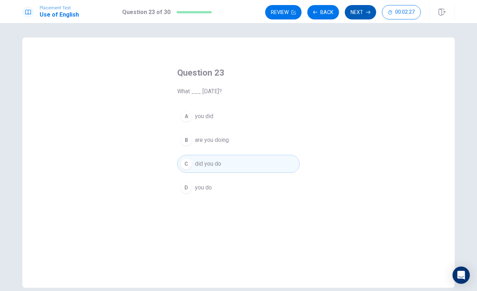
click at [347, 6] on div "Review Back Next 00:02:27" at bounding box center [343, 12] width 156 height 14
click at [350, 13] on button "Next" at bounding box center [360, 12] width 31 height 14
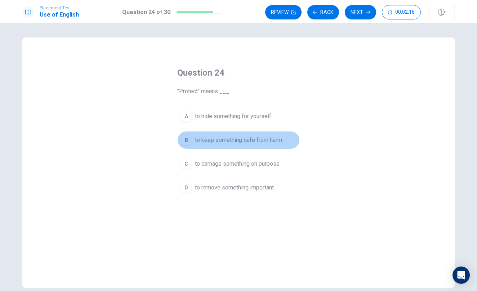
drag, startPoint x: 251, startPoint y: 143, endPoint x: 256, endPoint y: 143, distance: 5.1
click at [253, 143] on span "to keep something safe from harm" at bounding box center [238, 140] width 87 height 9
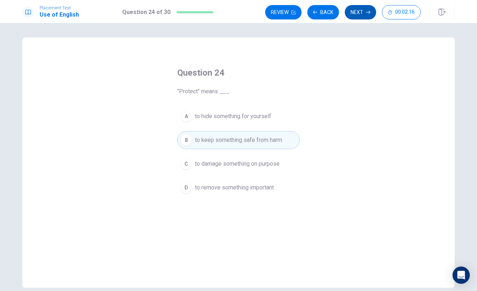
click at [371, 15] on button "Next" at bounding box center [360, 12] width 31 height 14
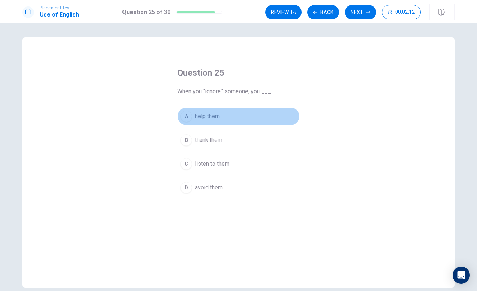
click at [202, 117] on span "help them" at bounding box center [207, 116] width 25 height 9
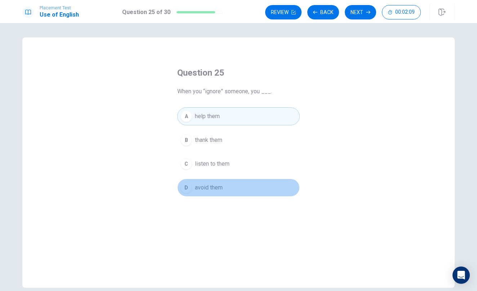
click at [206, 184] on span "avoid them" at bounding box center [209, 187] width 28 height 9
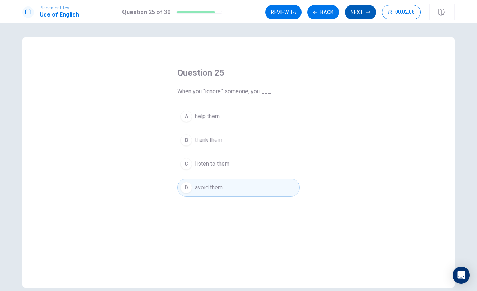
click at [358, 10] on button "Next" at bounding box center [360, 12] width 31 height 14
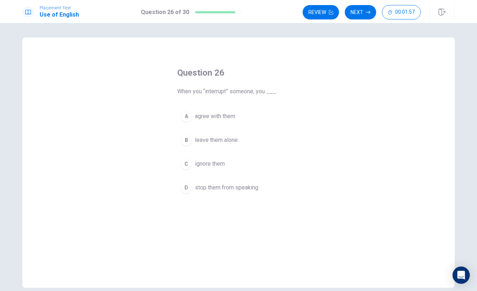
click at [218, 189] on span "stop them from speaking" at bounding box center [226, 187] width 63 height 9
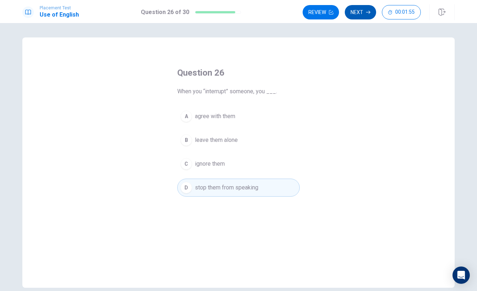
click at [355, 5] on div "Review Next 00:01:55" at bounding box center [378, 12] width 152 height 16
click at [356, 11] on button "Next" at bounding box center [360, 12] width 31 height 14
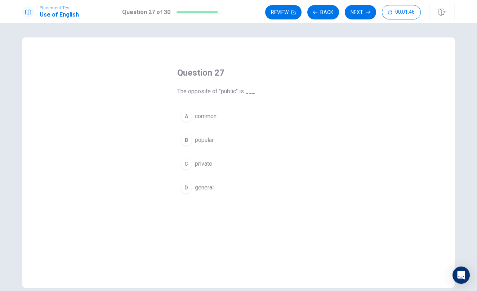
click at [204, 134] on button "B popular" at bounding box center [238, 140] width 122 height 18
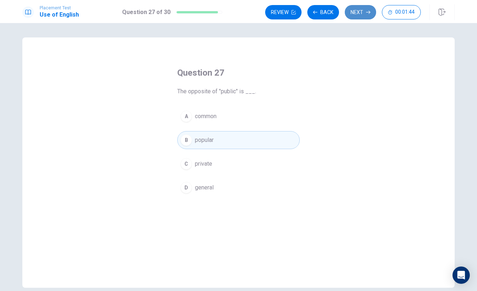
click at [356, 8] on button "Next" at bounding box center [360, 12] width 31 height 14
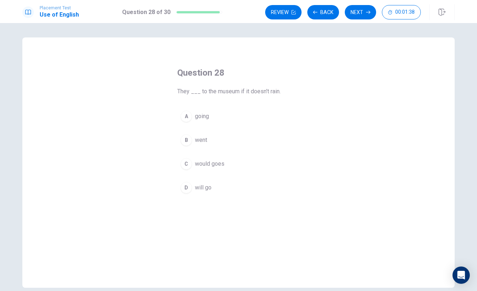
click at [198, 143] on span "went" at bounding box center [201, 140] width 12 height 9
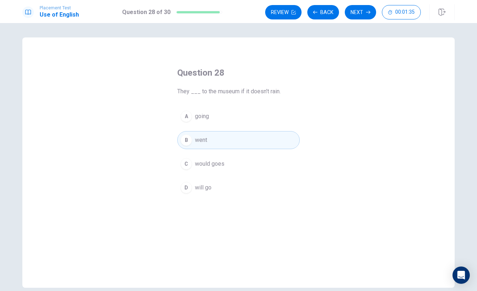
click at [352, 12] on button "Next" at bounding box center [360, 12] width 31 height 14
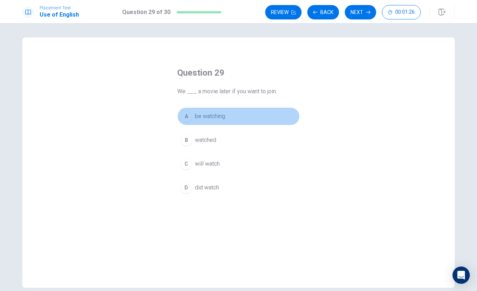
click at [206, 125] on div "A be watching B watched C will watch D did watch" at bounding box center [238, 151] width 122 height 89
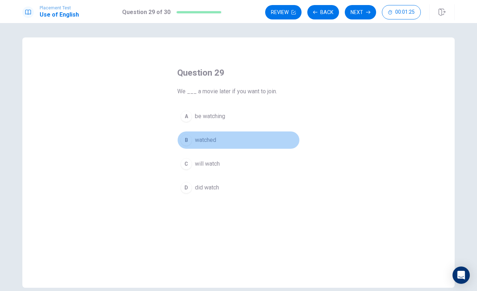
click at [205, 138] on span "watched" at bounding box center [205, 140] width 21 height 9
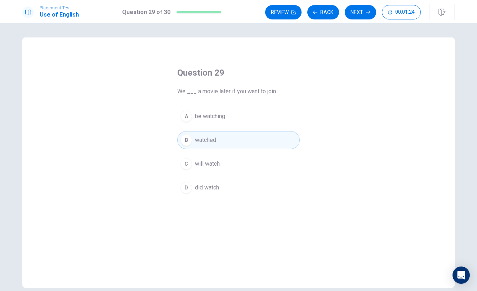
click at [203, 154] on div "A be watching B watched C will watch D did watch" at bounding box center [238, 151] width 122 height 89
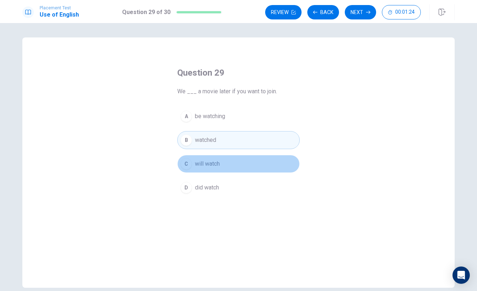
click at [204, 173] on div "A be watching B watched C will watch D did watch" at bounding box center [238, 151] width 122 height 89
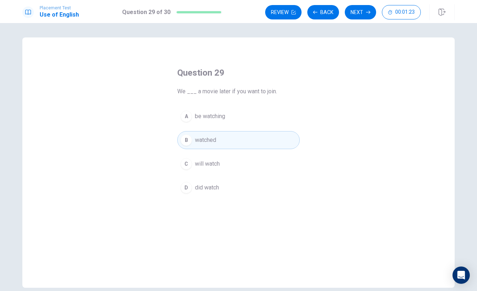
click at [207, 177] on div "A be watching B watched C will watch D did watch" at bounding box center [238, 151] width 122 height 89
drag, startPoint x: 210, startPoint y: 192, endPoint x: 211, endPoint y: 197, distance: 4.4
click at [211, 197] on div "Question 29 We ___ a movie later if you want to join. A be watching B watched C…" at bounding box center [238, 131] width 151 height 153
drag, startPoint x: 360, startPoint y: 13, endPoint x: 362, endPoint y: 9, distance: 4.1
click at [361, 10] on button "Next" at bounding box center [360, 12] width 31 height 14
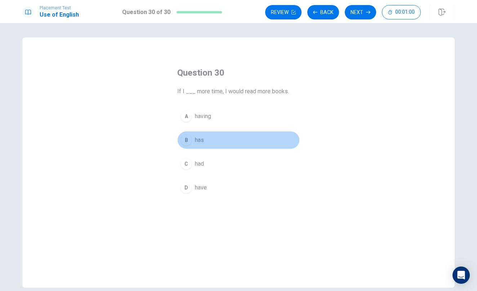
click at [184, 139] on div "B" at bounding box center [186, 140] width 12 height 12
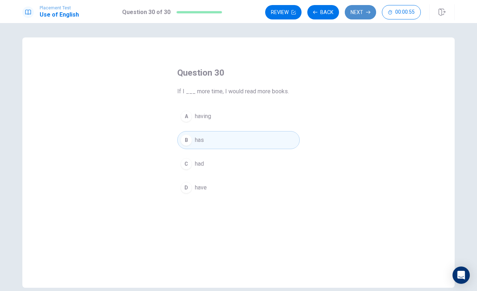
click at [358, 12] on button "Next" at bounding box center [360, 12] width 31 height 14
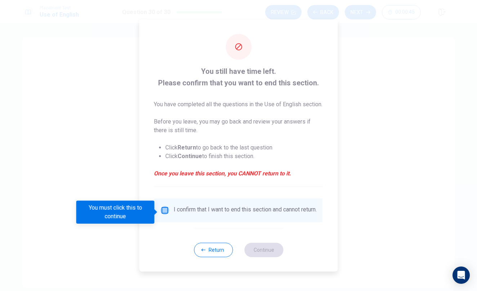
click at [161, 211] on input "You must click this to continue" at bounding box center [165, 210] width 9 height 9
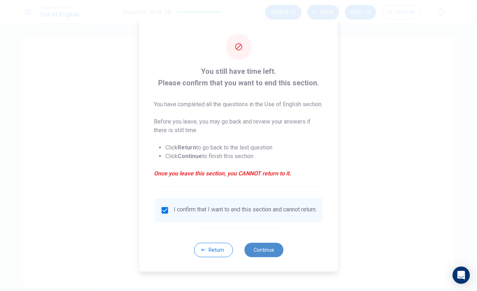
click at [268, 257] on button "Continue" at bounding box center [263, 250] width 39 height 14
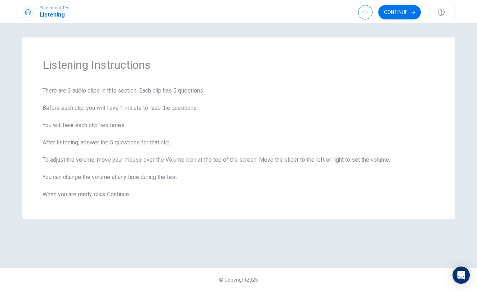
type input "0.5"
drag, startPoint x: 376, startPoint y: 26, endPoint x: 391, endPoint y: 27, distance: 14.4
drag, startPoint x: 412, startPoint y: 10, endPoint x: 408, endPoint y: 10, distance: 3.7
click at [408, 10] on button "Continue" at bounding box center [399, 12] width 42 height 14
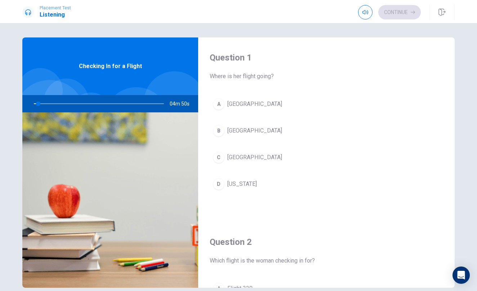
drag, startPoint x: 34, startPoint y: 104, endPoint x: 39, endPoint y: 104, distance: 5.0
click at [39, 104] on div at bounding box center [97, 103] width 144 height 17
click at [57, 192] on img at bounding box center [110, 199] width 176 height 175
drag, startPoint x: 127, startPoint y: 163, endPoint x: 157, endPoint y: 190, distance: 40.6
click at [139, 174] on img at bounding box center [110, 199] width 176 height 175
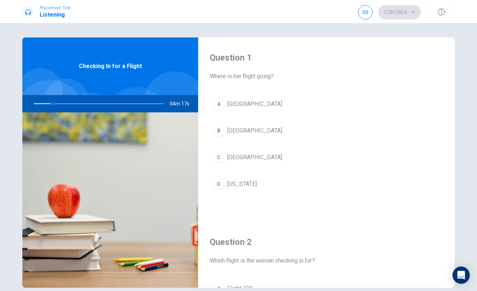
click at [145, 264] on img at bounding box center [110, 199] width 176 height 175
drag, startPoint x: 188, startPoint y: 227, endPoint x: 193, endPoint y: 227, distance: 4.7
click at [193, 227] on img at bounding box center [110, 199] width 176 height 175
click at [316, 201] on div "A [GEOGRAPHIC_DATA] B [GEOGRAPHIC_DATA] C Boston D [US_STATE]" at bounding box center [326, 151] width 233 height 112
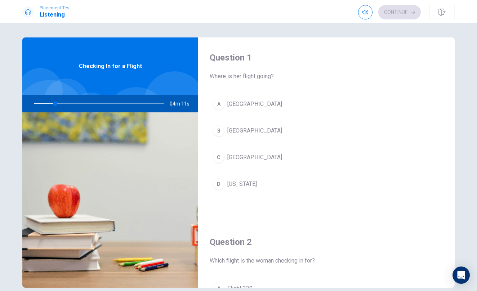
click at [315, 202] on div "A [GEOGRAPHIC_DATA] B [GEOGRAPHIC_DATA] C Boston D [US_STATE]" at bounding box center [326, 151] width 233 height 112
click at [312, 203] on div "A [GEOGRAPHIC_DATA] B [GEOGRAPHIC_DATA] C Boston D [US_STATE]" at bounding box center [326, 151] width 233 height 112
click at [312, 202] on div "A [GEOGRAPHIC_DATA] B [GEOGRAPHIC_DATA] C Boston D [US_STATE]" at bounding box center [326, 151] width 233 height 112
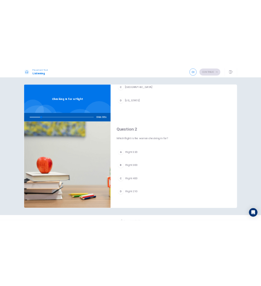
scroll to position [104, 0]
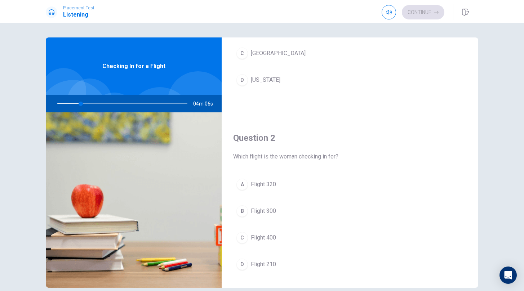
type input "18"
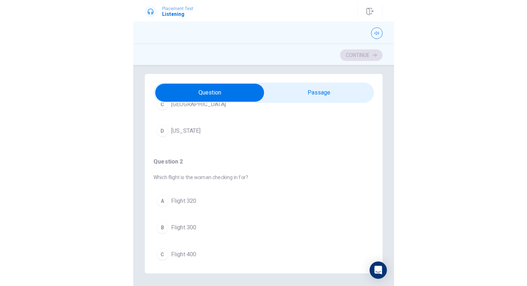
scroll to position [6, 0]
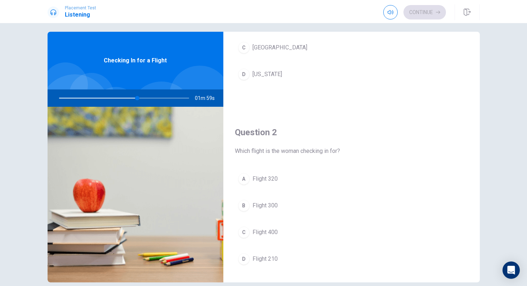
drag, startPoint x: 409, startPoint y: 218, endPoint x: 515, endPoint y: 306, distance: 138.6
click at [515, 286] on html "Placement Test Listening Continue Continue Question 1 Where is her flight going…" at bounding box center [263, 143] width 527 height 286
click at [137, 97] on div at bounding box center [122, 97] width 144 height 17
click at [391, 11] on icon "button" at bounding box center [390, 12] width 6 height 4
type input "65"
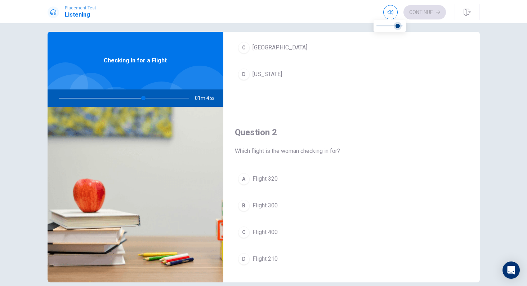
type input "0.9"
type input "65"
type input "0.8"
click at [398, 26] on span at bounding box center [397, 26] width 4 height 4
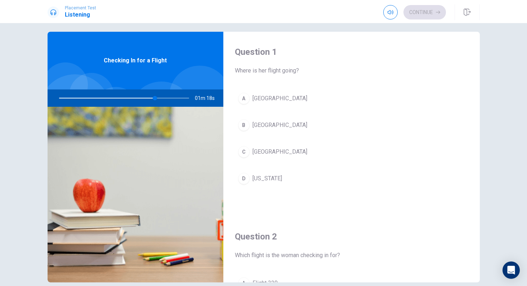
scroll to position [0, 0]
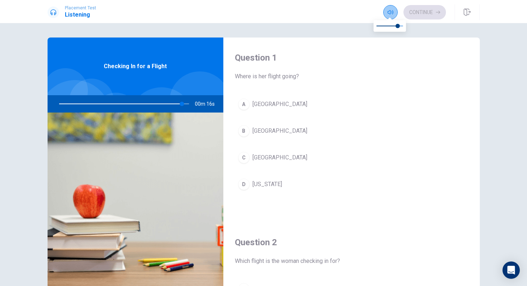
click at [388, 7] on button "button" at bounding box center [390, 12] width 14 height 14
type input "95"
type input "0.9"
type input "95"
type input "0.8"
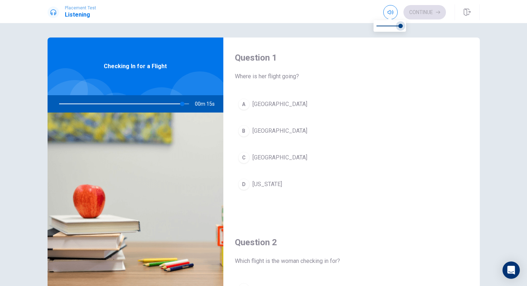
type input "95"
type input "0.7"
type input "95"
type input "0.6"
type input "95"
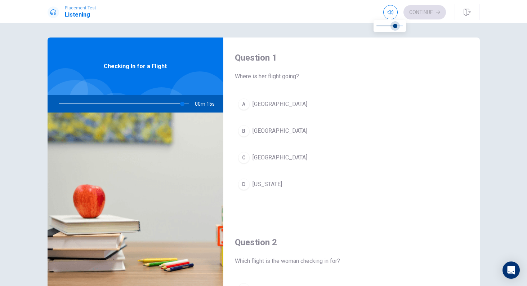
type input "0.5"
type input "95"
type input "0.4"
type input "95"
type input "0.3"
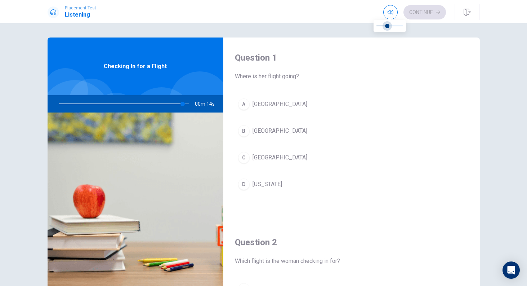
type input "95"
type input "0.2"
type input "95"
type input "0.3"
type input "95"
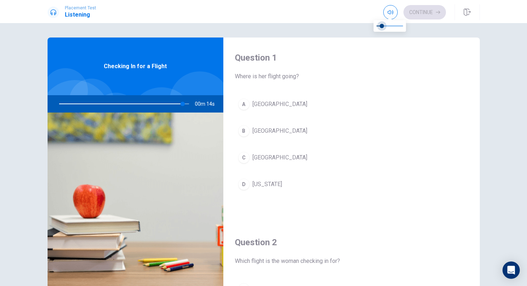
type input "0.4"
type input "95"
type input "0.5"
type input "95"
type input "0.6"
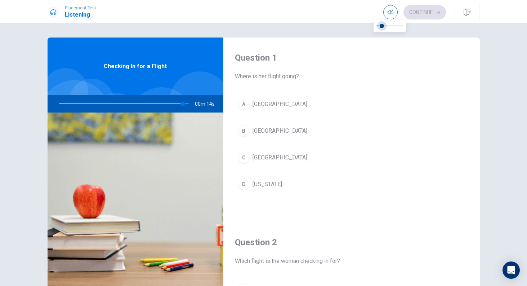
type input "95"
type input "0.7"
type input "95"
type input "0.8"
type input "95"
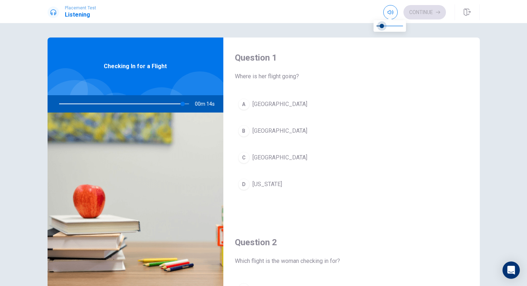
type input "0.9"
type input "96"
type input "1"
drag, startPoint x: 400, startPoint y: 22, endPoint x: 394, endPoint y: 23, distance: 5.4
type input "97"
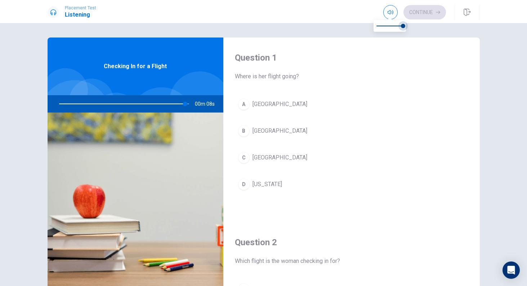
type input "0.9"
type input "97"
type input "0.8"
type input "98"
type input "0.7"
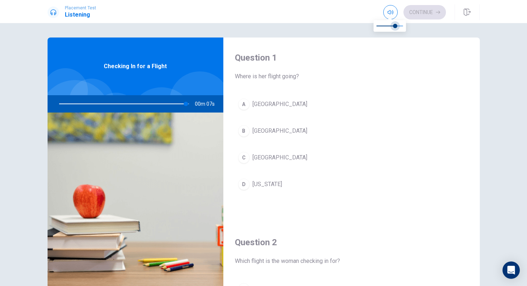
type input "98"
type input "0.6"
type input "98"
type input "0.5"
type input "98"
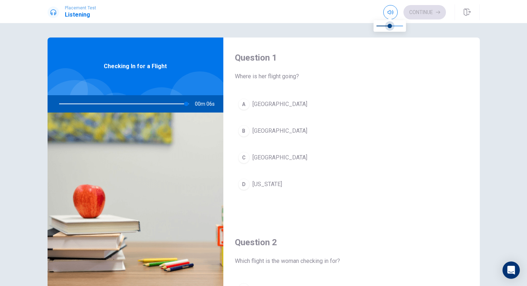
type input "0.6"
type input "98"
type input "0.5"
drag, startPoint x: 404, startPoint y: 24, endPoint x: 390, endPoint y: 24, distance: 14.0
click at [390, 24] on span at bounding box center [389, 26] width 4 height 4
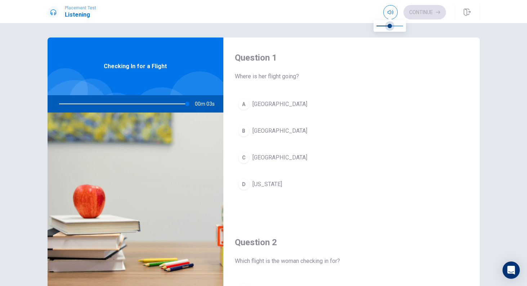
type input "99"
type input "0.6"
type input "99"
type input "0.7"
drag, startPoint x: 390, startPoint y: 25, endPoint x: 395, endPoint y: 25, distance: 5.0
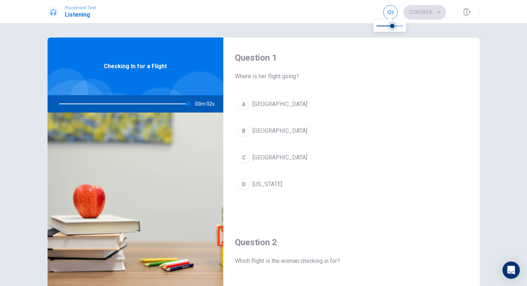
click at [394, 25] on span at bounding box center [392, 26] width 4 height 4
type input "0"
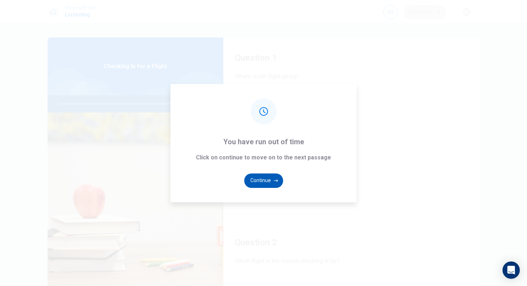
click at [265, 179] on button "Continue" at bounding box center [263, 180] width 39 height 14
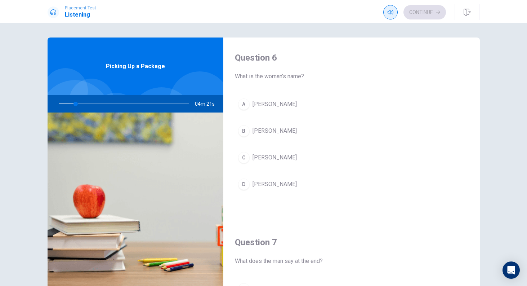
click at [391, 14] on icon "button" at bounding box center [390, 12] width 6 height 6
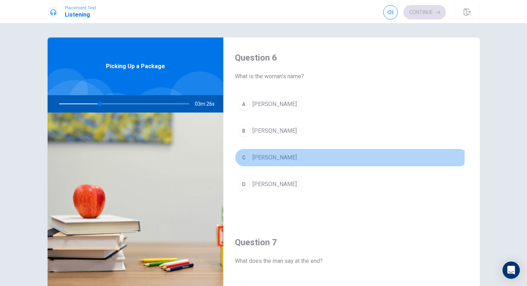
click at [241, 155] on div "C" at bounding box center [244, 158] width 12 height 12
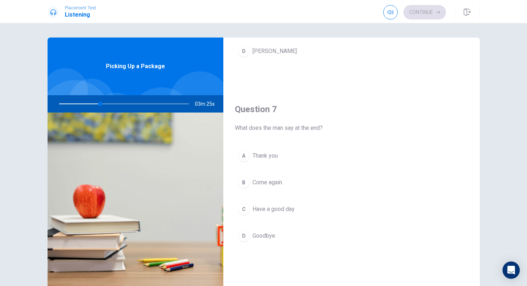
scroll to position [135, 0]
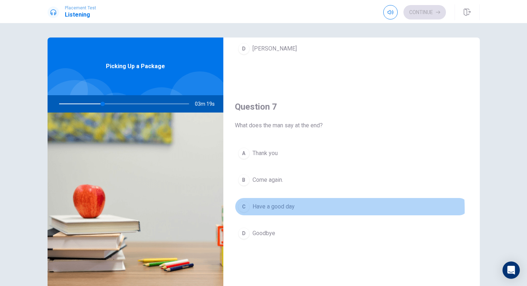
click at [265, 209] on span "Have a good day" at bounding box center [273, 206] width 42 height 9
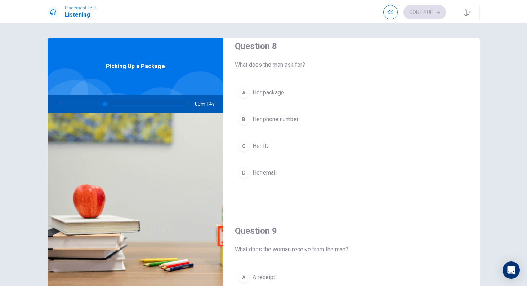
scroll to position [377, 0]
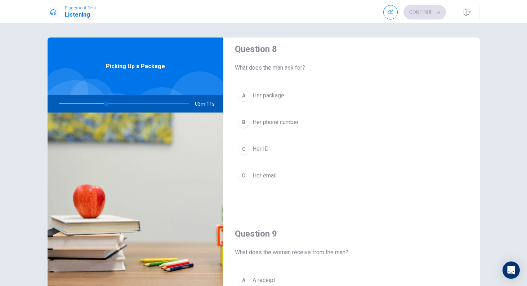
click at [258, 150] on span "Her ID" at bounding box center [260, 148] width 16 height 9
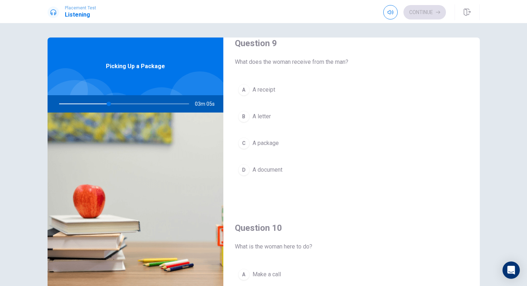
scroll to position [570, 0]
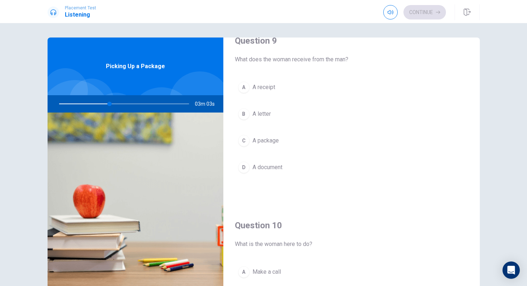
click at [260, 140] on span "A package" at bounding box center [265, 140] width 26 height 9
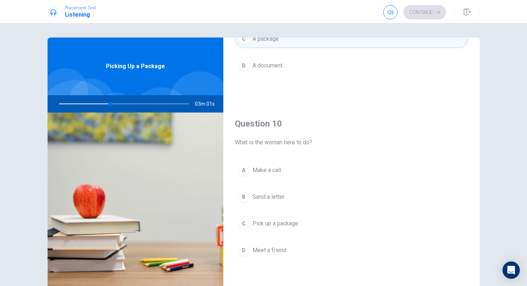
scroll to position [672, 0]
click at [261, 223] on span "Pick up a package" at bounding box center [275, 223] width 46 height 9
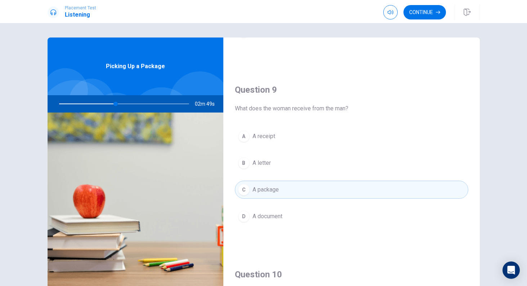
scroll to position [521, 0]
click at [416, 16] on button "Continue" at bounding box center [424, 12] width 42 height 14
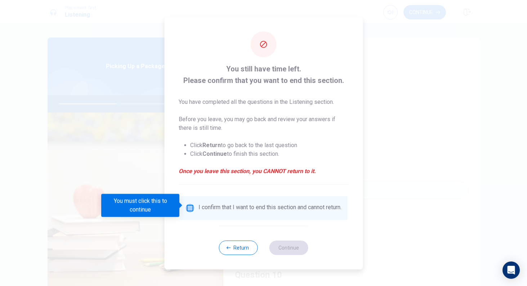
click at [189, 203] on input "You must click this to continue" at bounding box center [189, 207] width 9 height 9
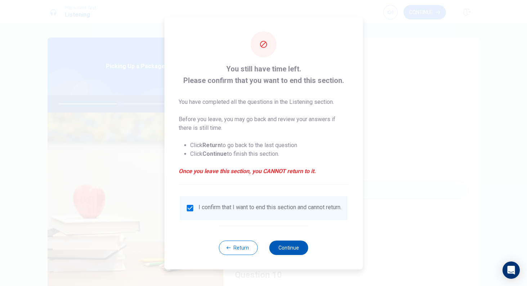
click at [280, 246] on button "Continue" at bounding box center [288, 247] width 39 height 14
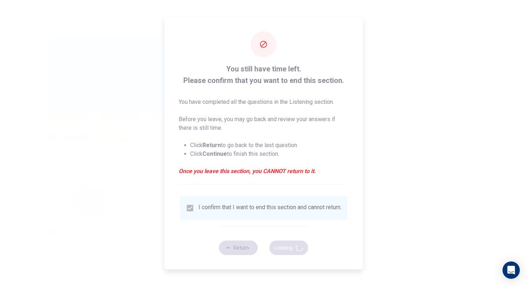
type input "47"
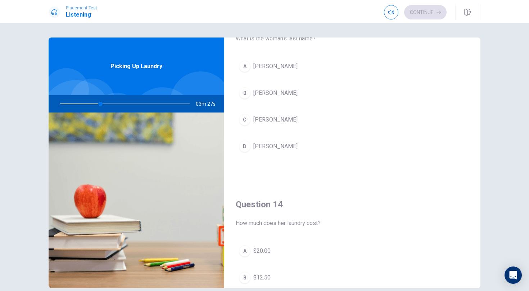
scroll to position [402, 0]
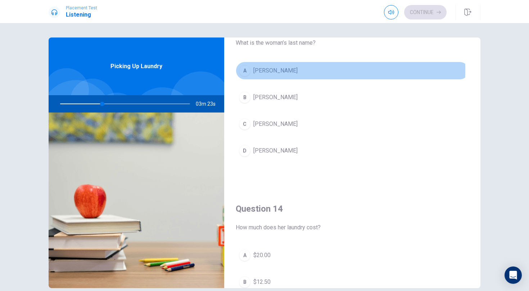
click at [248, 70] on div "A" at bounding box center [245, 71] width 12 height 12
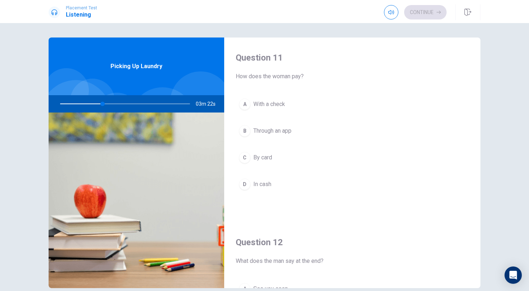
scroll to position [0, 0]
click at [250, 184] on button "D In cash" at bounding box center [352, 184] width 233 height 18
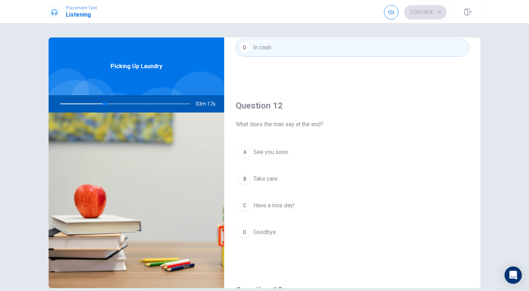
scroll to position [145, 0]
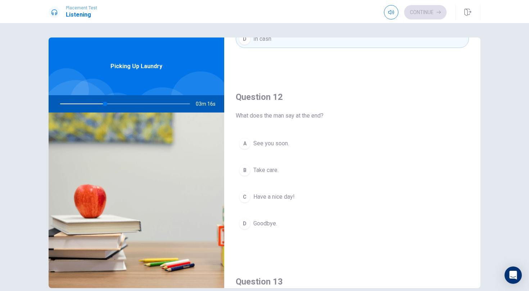
click at [248, 201] on button "C Have a nice day!" at bounding box center [352, 197] width 233 height 18
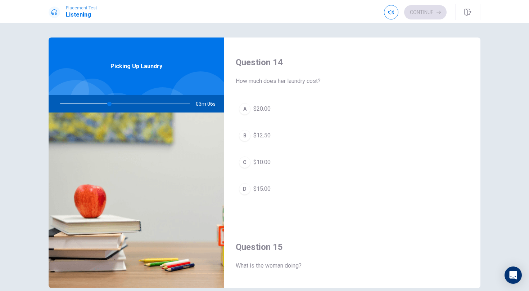
scroll to position [548, 0]
click at [256, 190] on span "$15.00" at bounding box center [262, 189] width 17 height 9
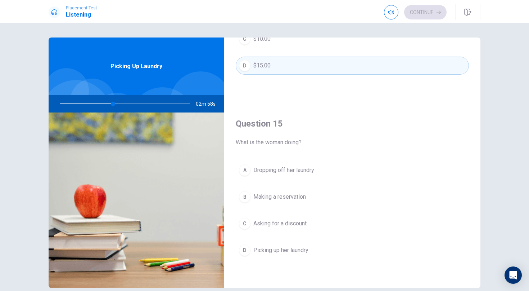
scroll to position [672, 0]
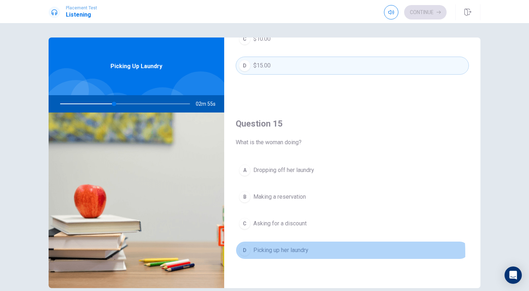
click at [273, 253] on span "Picking up her laundry" at bounding box center [281, 250] width 55 height 9
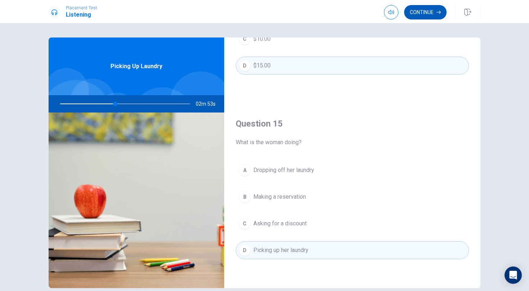
click at [429, 9] on button "Continue" at bounding box center [425, 12] width 42 height 14
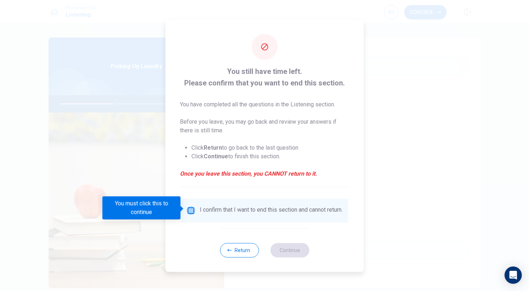
click at [190, 207] on input "You must click this to continue" at bounding box center [191, 210] width 9 height 9
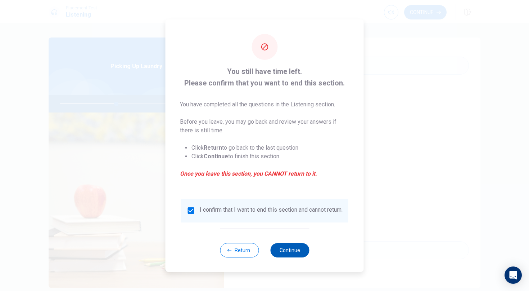
click at [287, 252] on button "Continue" at bounding box center [289, 250] width 39 height 14
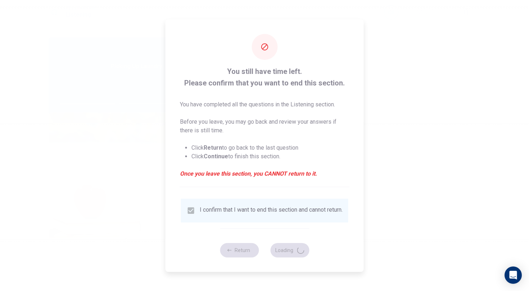
type input "44"
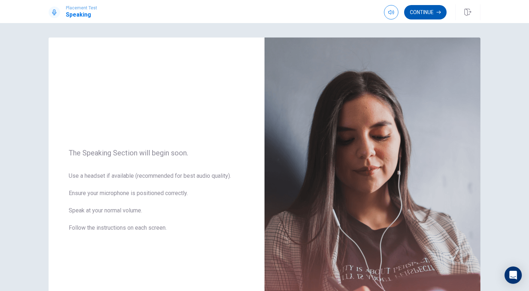
click at [428, 12] on button "Continue" at bounding box center [425, 12] width 42 height 14
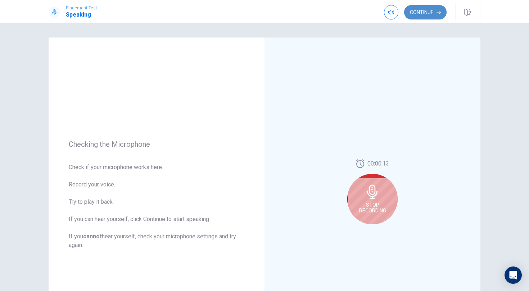
click at [424, 12] on button "Continue" at bounding box center [425, 12] width 42 height 14
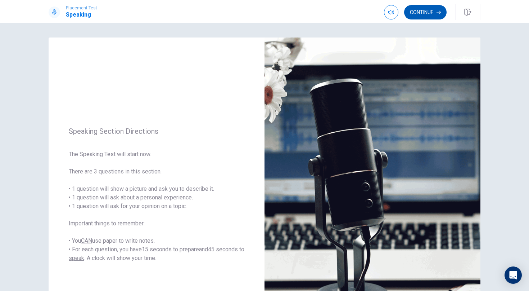
click at [435, 13] on button "Continue" at bounding box center [425, 12] width 42 height 14
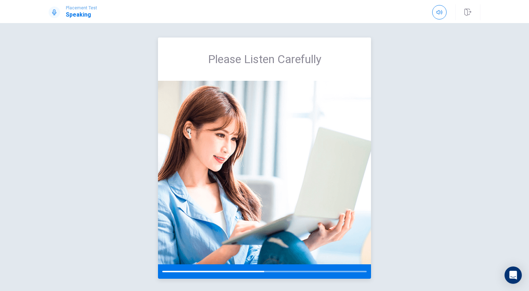
drag, startPoint x: 363, startPoint y: 272, endPoint x: 304, endPoint y: 237, distance: 68.6
click at [304, 239] on div "Please Listen Carefully" at bounding box center [264, 157] width 213 height 241
drag, startPoint x: 186, startPoint y: 132, endPoint x: 139, endPoint y: 233, distance: 112.1
click at [139, 233] on div "Please Listen Carefully" at bounding box center [264, 157] width 455 height 241
drag, startPoint x: 287, startPoint y: 218, endPoint x: 356, endPoint y: 249, distance: 75.9
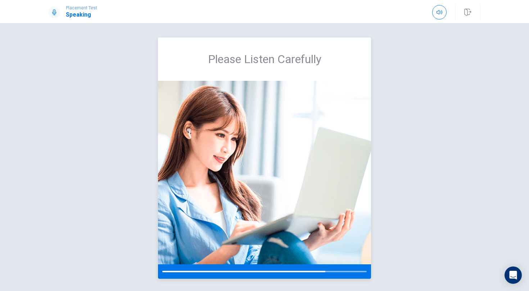
click at [364, 265] on div "Please Listen Carefully" at bounding box center [264, 157] width 213 height 241
drag, startPoint x: 359, startPoint y: 159, endPoint x: 217, endPoint y: 217, distance: 153.3
click at [207, 221] on img at bounding box center [264, 172] width 213 height 183
click at [206, 200] on img at bounding box center [264, 172] width 213 height 183
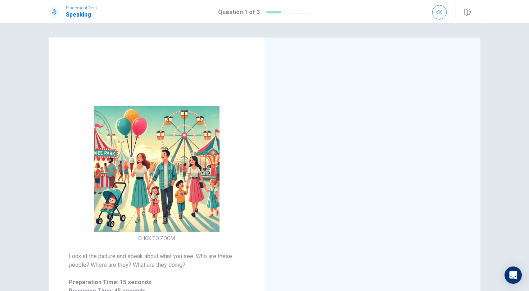
click at [206, 200] on img at bounding box center [157, 169] width 138 height 126
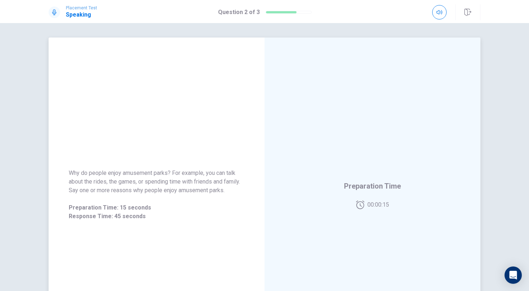
drag, startPoint x: 121, startPoint y: 173, endPoint x: 144, endPoint y: 174, distance: 23.1
click at [144, 174] on span "Why do people enjoy amusement parks? For example, you can talk about the rides,…" at bounding box center [157, 182] width 176 height 26
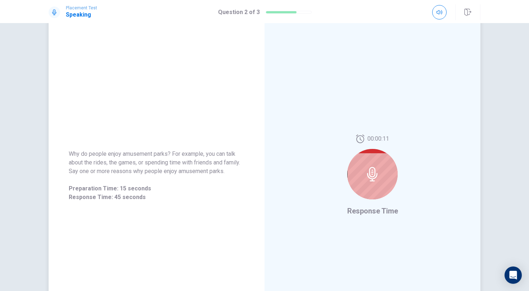
scroll to position [18, 0]
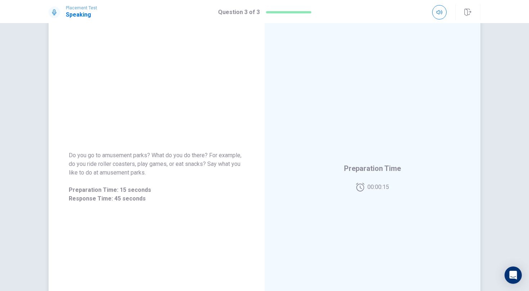
drag, startPoint x: 356, startPoint y: 185, endPoint x: 340, endPoint y: 192, distance: 17.3
click at [340, 192] on div "Preparation Time 00:00:15" at bounding box center [373, 177] width 216 height 314
click at [322, 178] on div "Preparation Time 00:00:14" at bounding box center [373, 177] width 216 height 314
click at [406, 174] on div "Preparation Time 00:00:14" at bounding box center [373, 177] width 216 height 314
click at [356, 184] on icon at bounding box center [360, 187] width 9 height 9
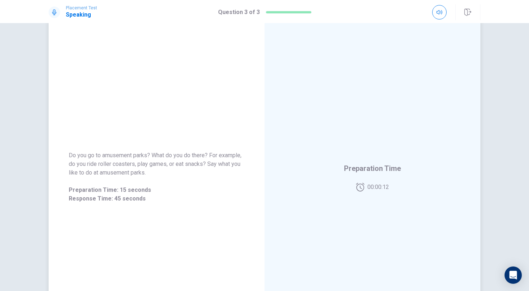
click at [356, 184] on icon at bounding box center [360, 187] width 9 height 9
click at [356, 183] on icon at bounding box center [360, 187] width 9 height 9
click at [359, 189] on icon at bounding box center [360, 187] width 9 height 9
drag, startPoint x: 359, startPoint y: 188, endPoint x: 326, endPoint y: 167, distance: 39.2
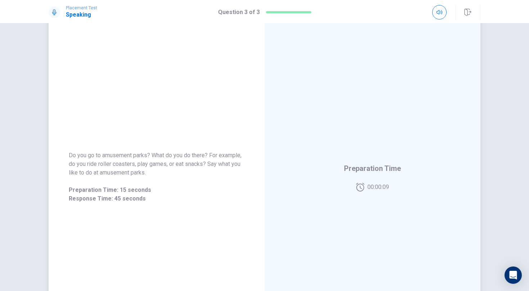
click at [326, 166] on div "Preparation Time 00:00:09" at bounding box center [373, 177] width 216 height 314
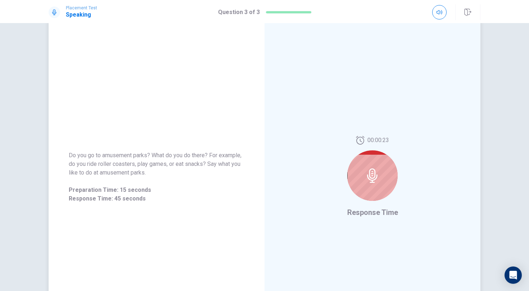
click at [359, 139] on icon at bounding box center [360, 140] width 9 height 9
click at [358, 140] on icon at bounding box center [360, 140] width 9 height 9
click at [358, 141] on icon at bounding box center [360, 140] width 9 height 9
click at [356, 143] on icon at bounding box center [360, 140] width 9 height 9
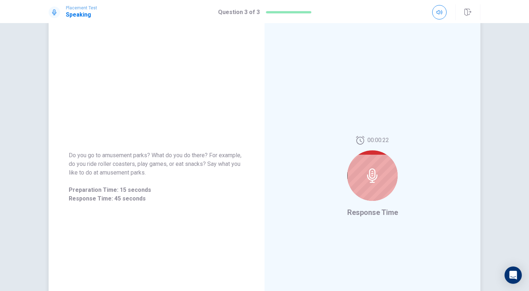
click at [356, 143] on icon at bounding box center [360, 140] width 8 height 9
click at [356, 142] on icon at bounding box center [360, 140] width 9 height 9
click at [357, 141] on icon at bounding box center [360, 140] width 9 height 9
click at [357, 140] on icon at bounding box center [360, 140] width 9 height 9
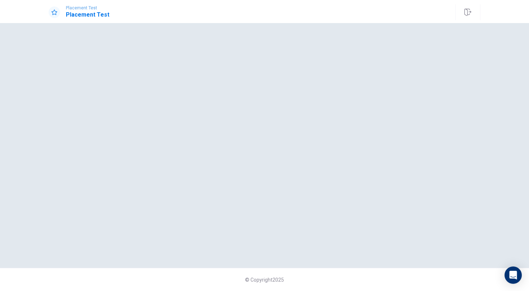
scroll to position [0, 0]
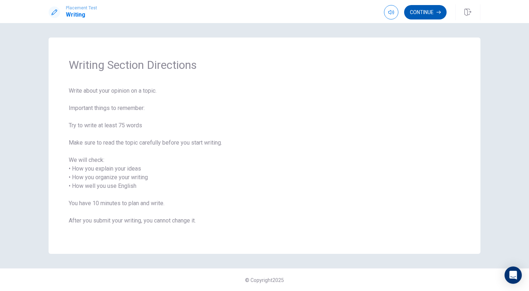
click at [416, 13] on button "Continue" at bounding box center [425, 12] width 42 height 14
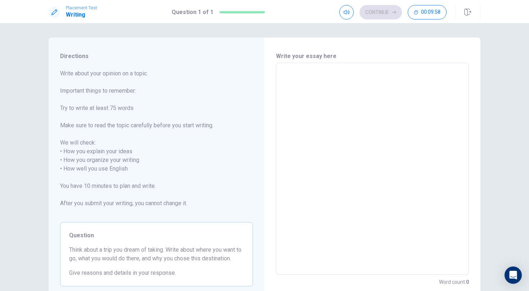
click at [281, 74] on textarea at bounding box center [372, 169] width 183 height 200
type textarea "u"
type textarea "x"
type textarea "uh"
type textarea "x"
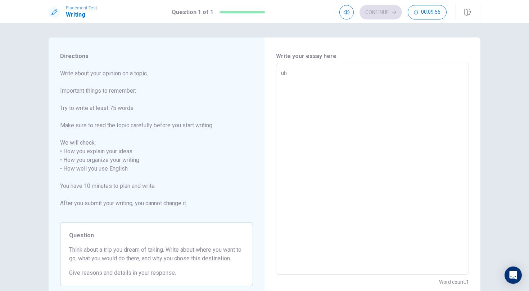
type textarea "uhu"
type textarea "x"
type textarea "uhuj"
type textarea "x"
type textarea "uhuj8"
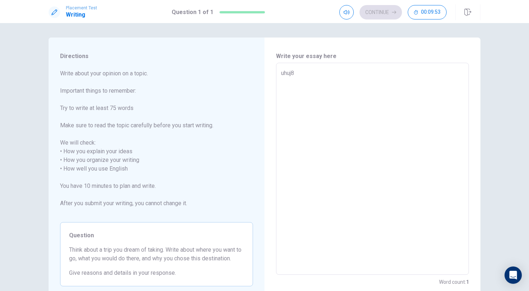
type textarea "x"
type textarea "uhuj8u"
type textarea "x"
type textarea "uhuj8u0"
type textarea "x"
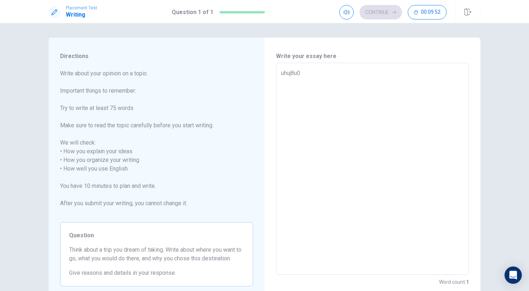
type textarea "uhuj8u0u"
type textarea "x"
type textarea "uhuj8u0uh"
type textarea "x"
type textarea "uhuj8u0uh8"
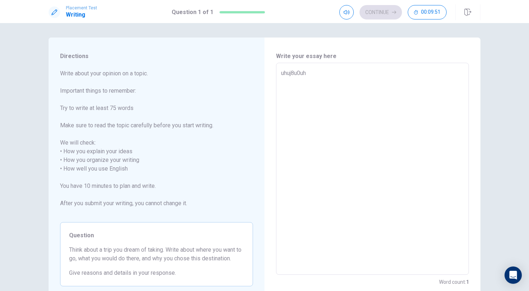
type textarea "x"
type textarea "uhuj8u0uh8n"
type textarea "x"
type textarea "uhuj8u0uh8nu"
type textarea "x"
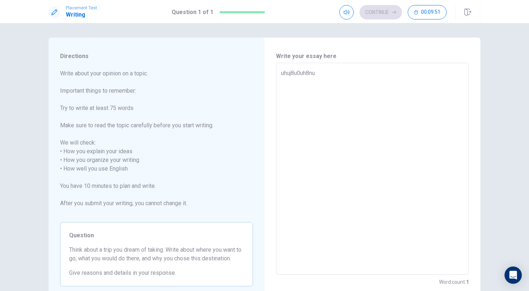
type textarea "uhuj8u0uh8nuu"
type textarea "x"
type textarea "uhuj8u0uh8nuuu"
type textarea "x"
type textarea "uhuj8u0uh8nuuuu"
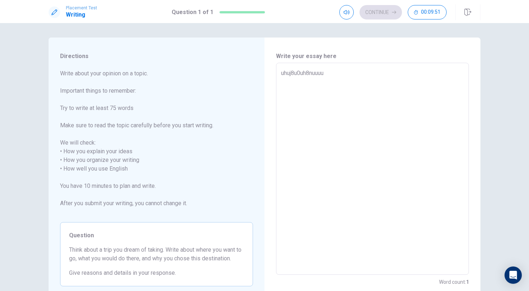
type textarea "x"
type textarea "uhuj8u0uh8nuuuuu"
type textarea "x"
type textarea "uhuj8u0uh8nuuuuuu"
type textarea "x"
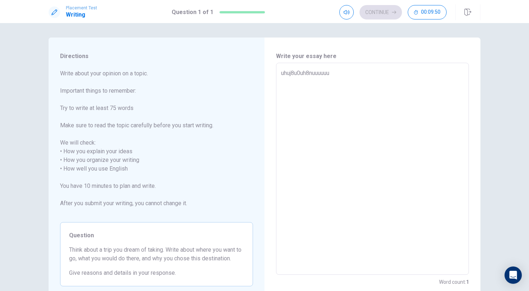
type textarea "uhuj8u0uh8nuuuuu"
type textarea "x"
type textarea "uhuj8u0uh8nuuuu"
type textarea "x"
type textarea "uhuj8u0uh8nuuu"
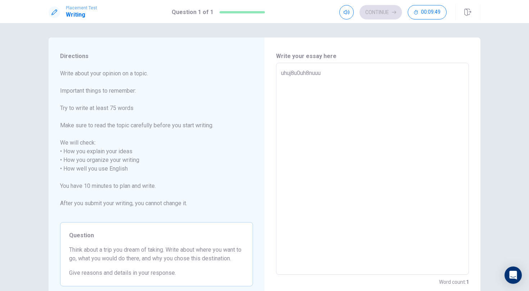
type textarea "x"
type textarea "uhuj8u0uh8nuu"
type textarea "x"
type textarea "uhuj8u0uh8nu"
type textarea "x"
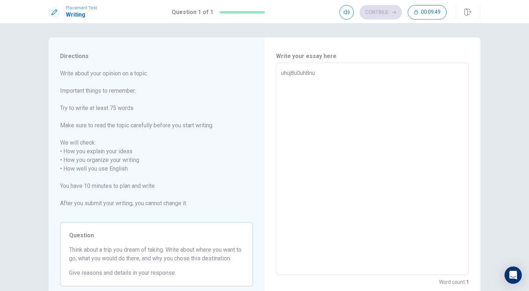
type textarea "uhuj8u0uh8n"
type textarea "x"
type textarea "uhuj8u0uh8"
type textarea "x"
type textarea "uhuj8u0uh"
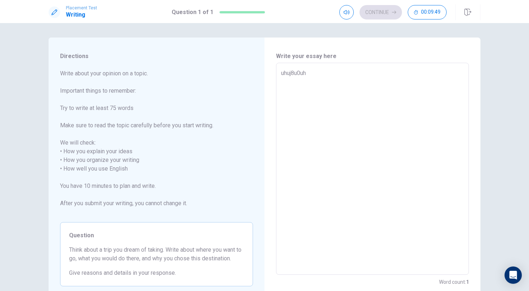
type textarea "x"
type textarea "uhuj8u0u"
type textarea "x"
type textarea "uhuj8u0"
type textarea "x"
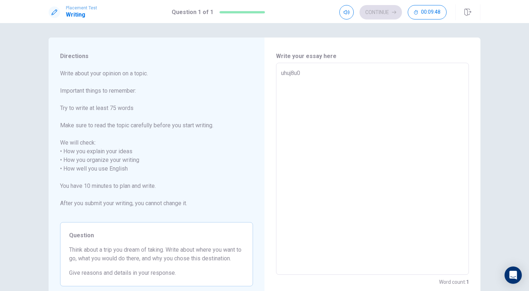
type textarea "uhuj8u"
type textarea "x"
type textarea "uhuj8"
type textarea "x"
type textarea "uhuj"
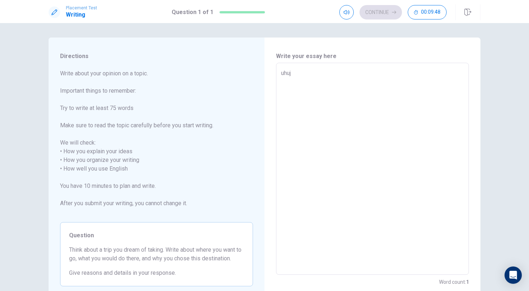
type textarea "x"
type textarea "uhu"
type textarea "x"
type textarea "uh"
type textarea "x"
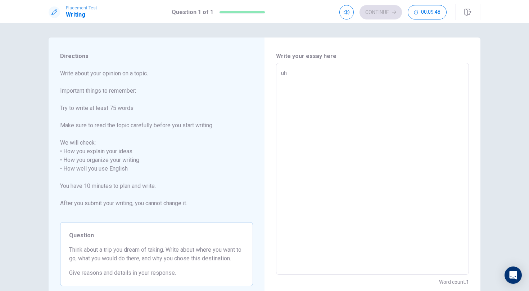
type textarea "u"
type textarea "x"
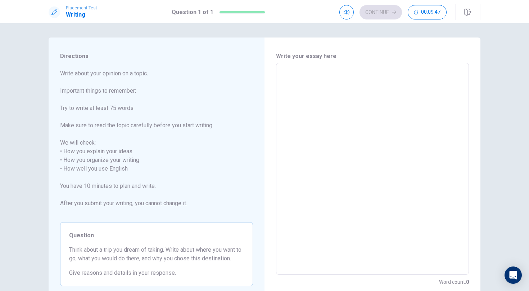
type textarea "x"
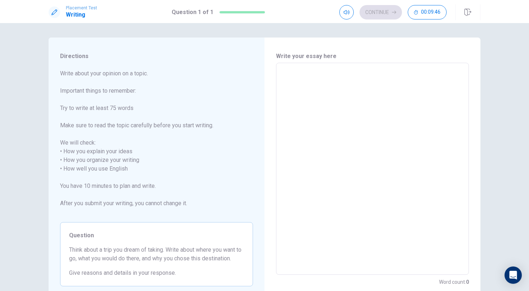
type textarea "x"
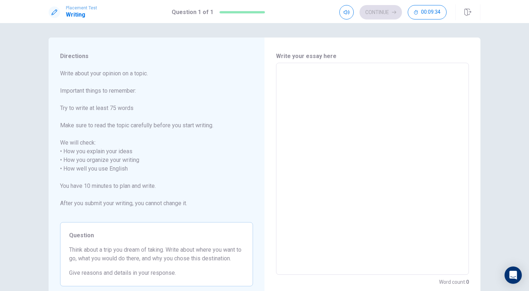
type textarea "x"
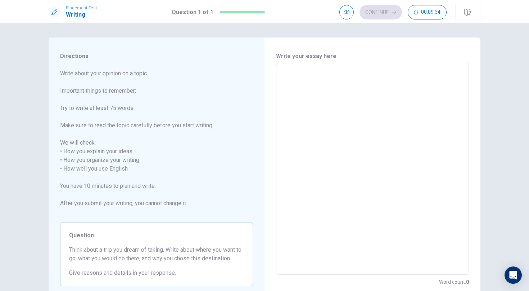
type textarea "x"
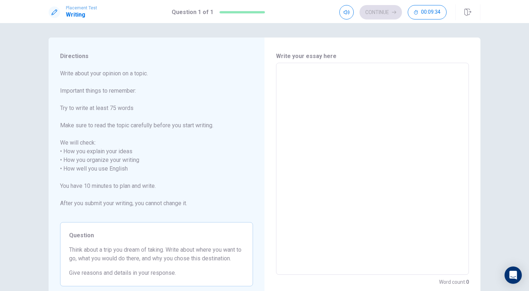
type textarea "x"
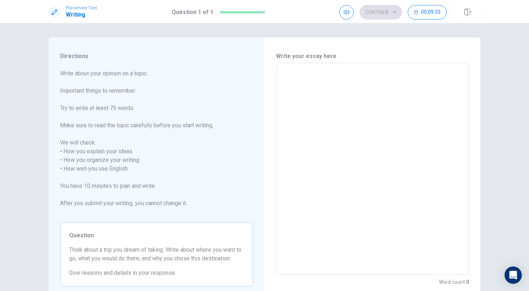
type textarea "x"
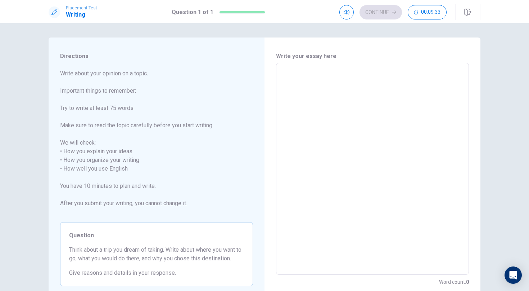
type textarea "x"
click at [119, 188] on span "Write about your opinion on a topic. Important things to remember: Try to write…" at bounding box center [156, 142] width 193 height 147
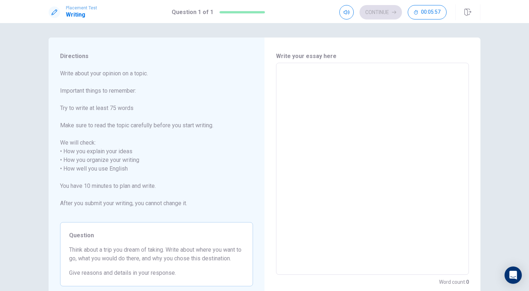
click at [299, 77] on textarea at bounding box center [372, 169] width 183 height 200
drag, startPoint x: 283, startPoint y: 72, endPoint x: 394, endPoint y: 103, distance: 115.2
click at [394, 103] on textarea "I am going to the with my mom to the park" at bounding box center [372, 169] width 183 height 200
click at [386, 10] on button "Continue" at bounding box center [381, 12] width 42 height 14
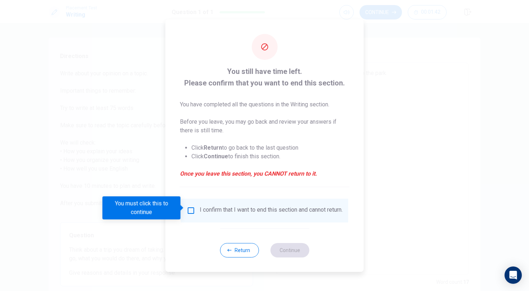
click at [187, 207] on input "You must click this to continue" at bounding box center [191, 210] width 9 height 9
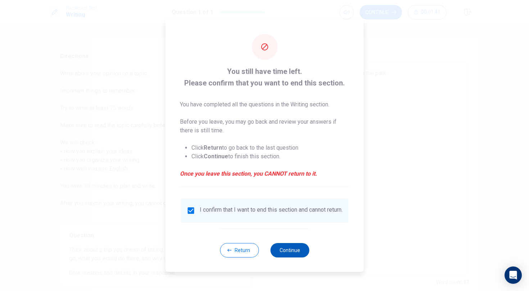
click at [297, 253] on button "Continue" at bounding box center [289, 250] width 39 height 14
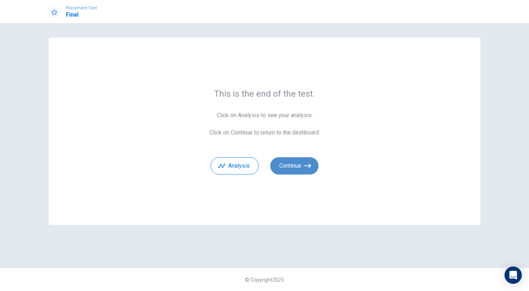
click at [293, 162] on button "Continue" at bounding box center [294, 165] width 48 height 17
